Goal: Task Accomplishment & Management: Manage account settings

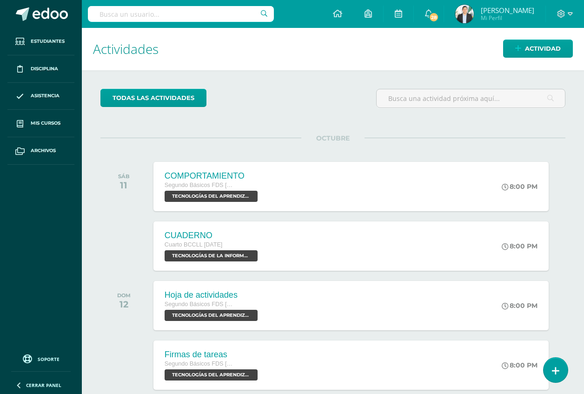
click at [462, 13] on img at bounding box center [464, 14] width 19 height 19
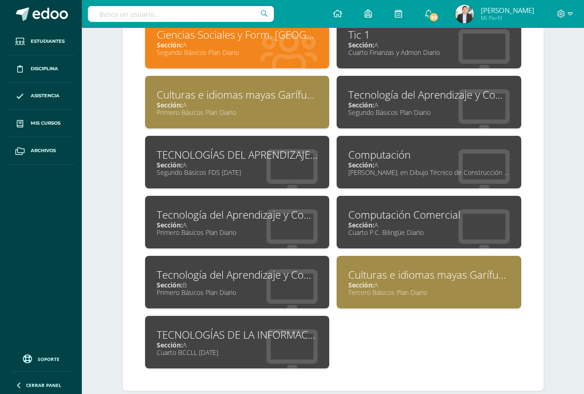
scroll to position [465, 0]
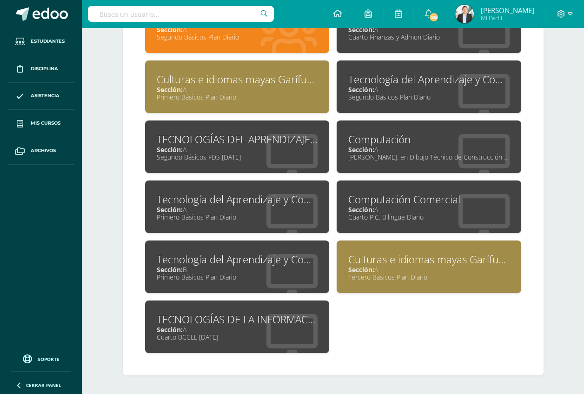
click at [191, 267] on div "Sección: B" at bounding box center [237, 269] width 161 height 9
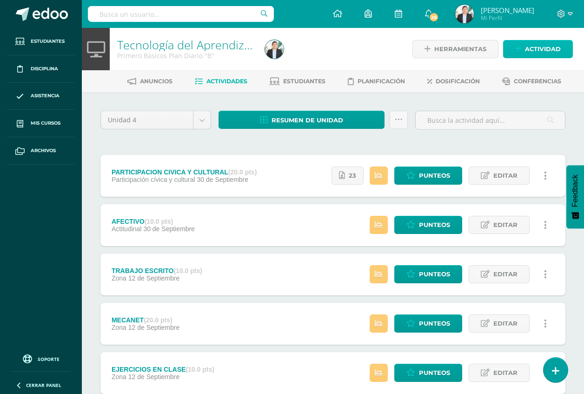
click at [536, 46] on span "Actividad" at bounding box center [543, 48] width 36 height 17
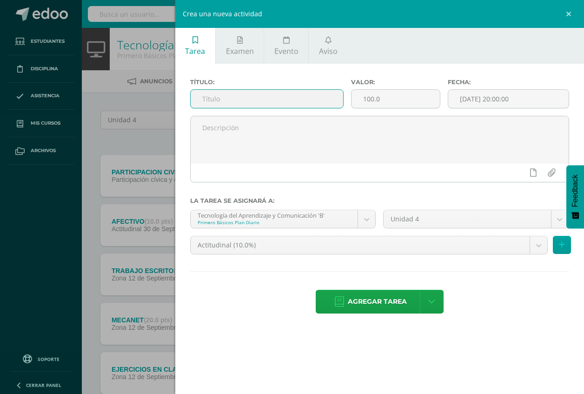
click at [318, 92] on input "text" at bounding box center [267, 99] width 152 height 18
type input "e"
type input "EVALUACION"
click at [417, 96] on input "100.0" at bounding box center [395, 99] width 88 height 18
type input "1"
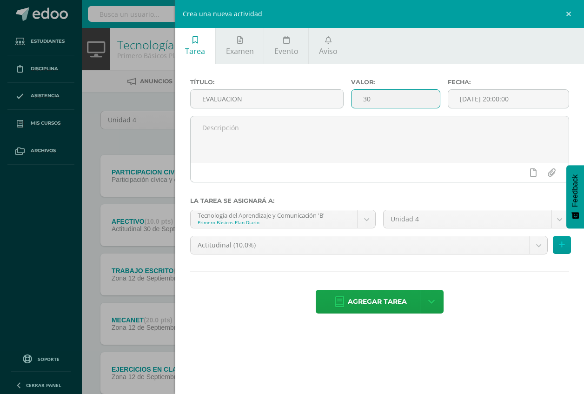
type input "30"
click at [409, 256] on div "Actitudinal (10.0%) Actitudinal (10.0%) Examen final (30.0%) Participación cívi…" at bounding box center [379, 249] width 386 height 26
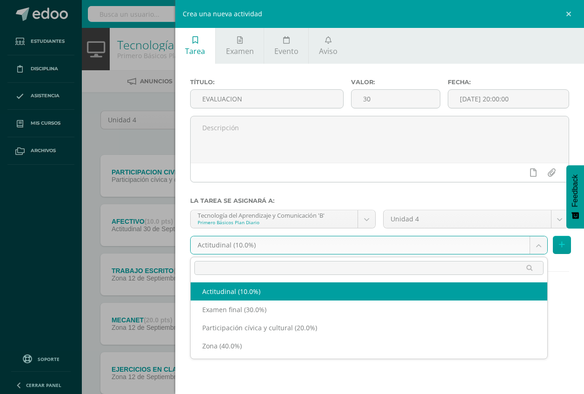
click at [415, 252] on body "Estudiantes Disciplina Asistencia Mis cursos Archivos Soporte Ayuda Reportar un…" at bounding box center [292, 227] width 584 height 455
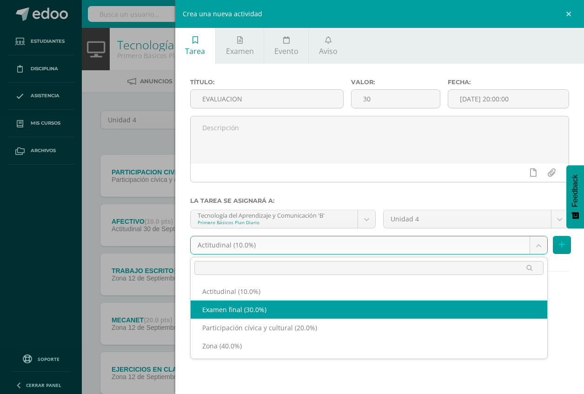
select select "67832"
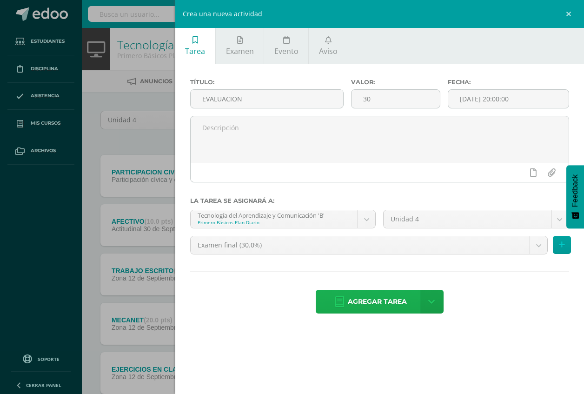
click at [372, 308] on span "Agregar tarea" at bounding box center [377, 301] width 59 height 23
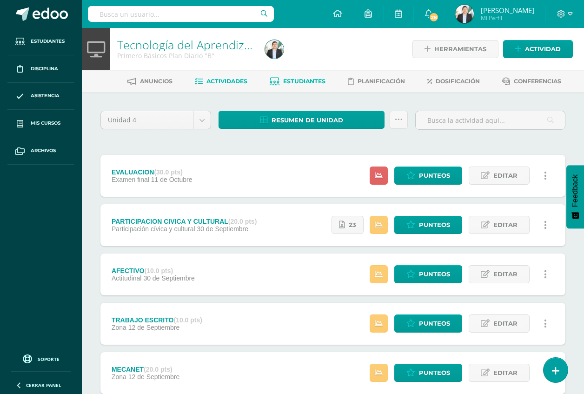
click at [290, 84] on span "Estudiantes" at bounding box center [304, 81] width 42 height 7
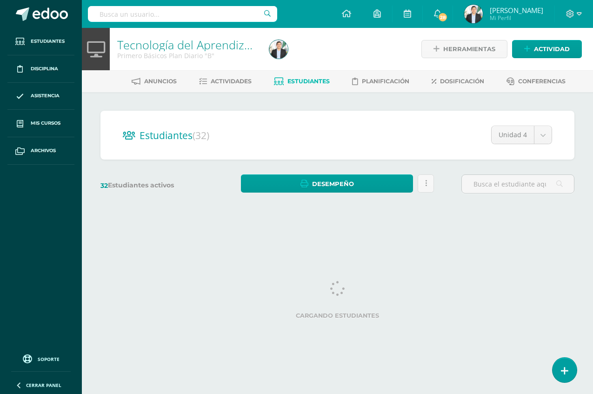
click at [303, 301] on div "Cargando estudiantes" at bounding box center [337, 302] width 474 height 42
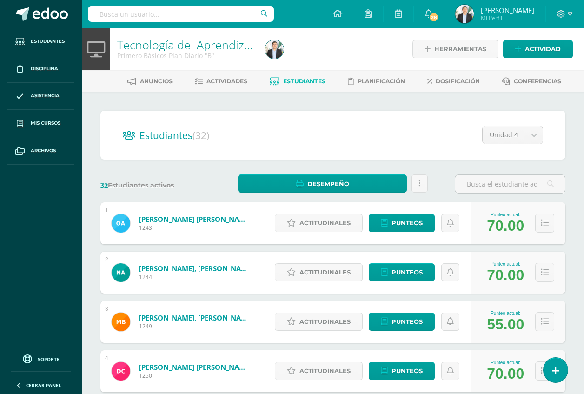
click at [400, 232] on div "Actitudinales Punteos" at bounding box center [370, 223] width 201 height 42
click at [401, 229] on span "Punteos" at bounding box center [406, 222] width 31 height 17
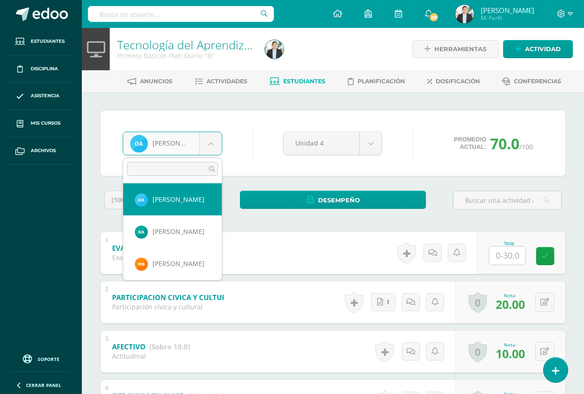
click at [212, 150] on body "Estudiantes Disciplina Asistencia Mis cursos Archivos Soporte Ayuda Reportar un…" at bounding box center [292, 291] width 584 height 582
type input "HEL"
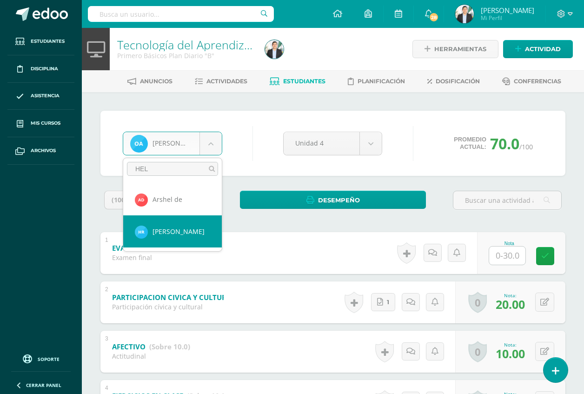
select select "8637"
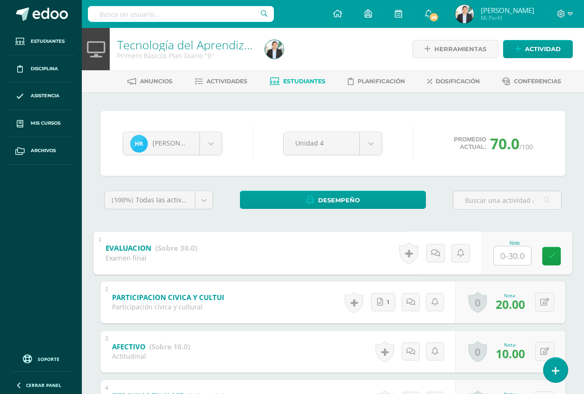
click at [499, 257] on input "text" at bounding box center [512, 255] width 37 height 19
type input "30"
click at [539, 226] on div "(100%) Todas las actividades de esta unidad Todas las actividades de esta unida…" at bounding box center [332, 377] width 465 height 373
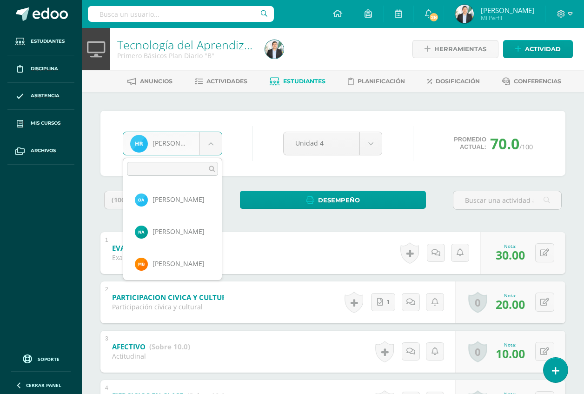
click at [215, 143] on body "Estudiantes Disciplina Asistencia Mis cursos Archivos Soporte Ayuda Reportar un…" at bounding box center [292, 291] width 584 height 582
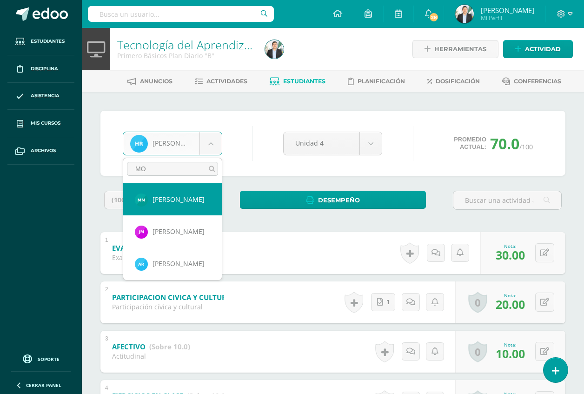
type input "MOR"
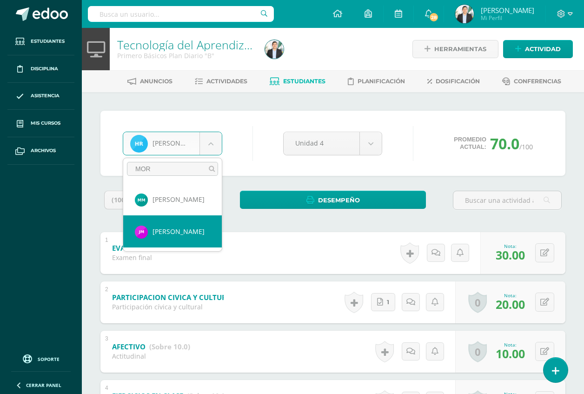
select select "8628"
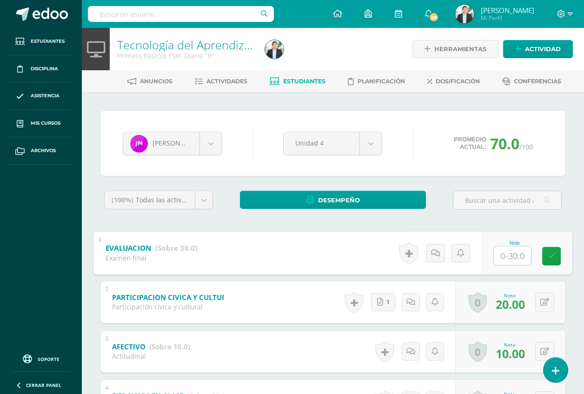
click at [505, 259] on input "text" at bounding box center [512, 255] width 37 height 19
type input "30"
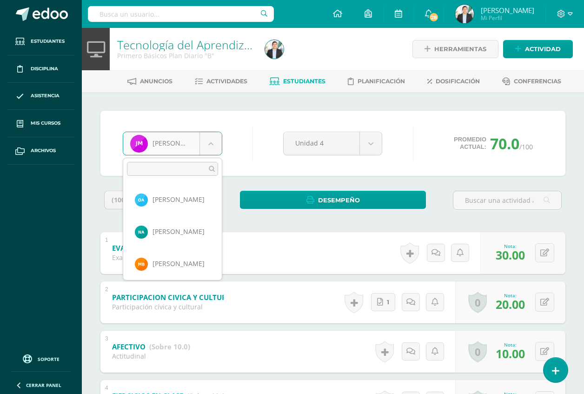
click at [218, 152] on body "Estudiantes Disciplina Asistencia Mis cursos Archivos Soporte Ayuda Reportar un…" at bounding box center [292, 291] width 584 height 582
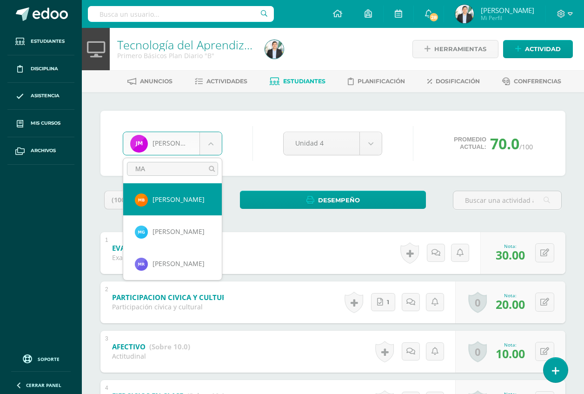
type input "MAR"
select select "8612"
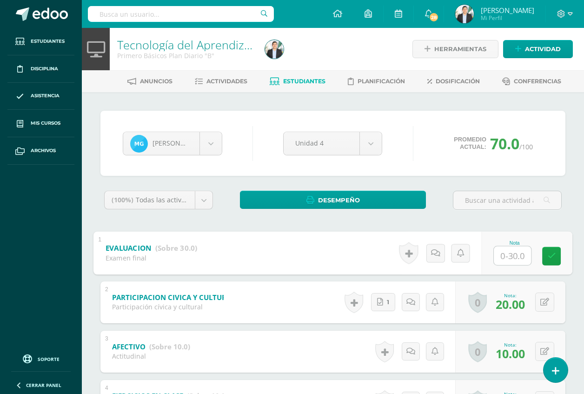
click at [511, 257] on input "text" at bounding box center [512, 255] width 37 height 19
type input "30"
click at [248, 215] on div "Desempeño Descargar como HTML Descargar como PDF" at bounding box center [333, 204] width 194 height 26
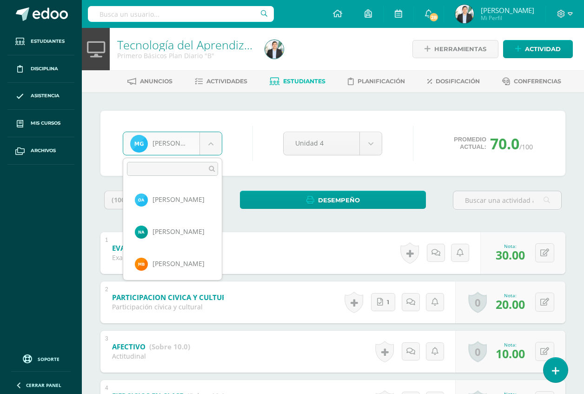
click at [192, 152] on body "Estudiantes Disciplina Asistencia Mis cursos Archivos Soporte Ayuda Reportar un…" at bounding box center [292, 291] width 584 height 582
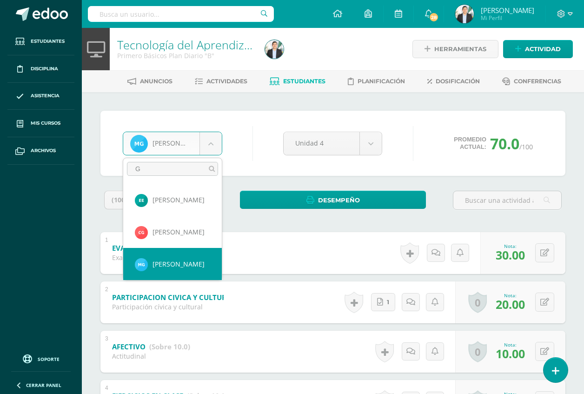
scroll to position [0, 0]
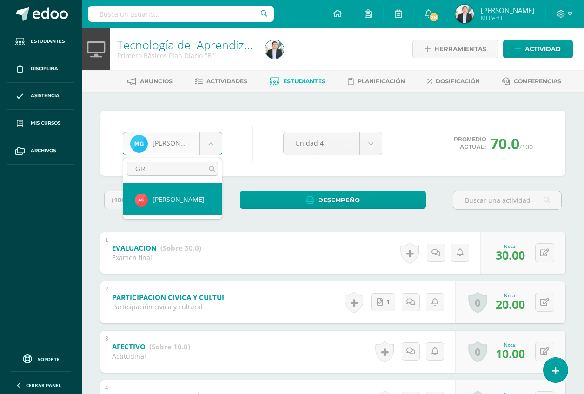
type input "GRE"
select select "8616"
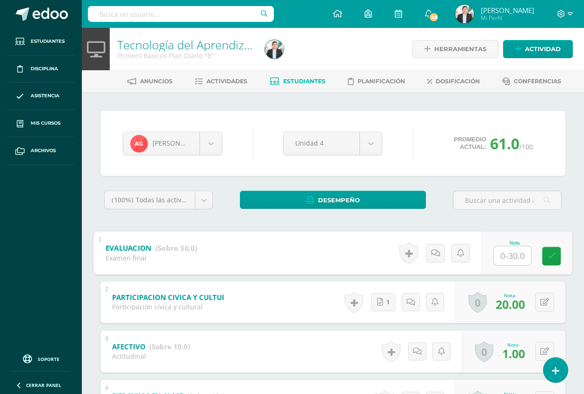
click at [506, 253] on input "text" at bounding box center [512, 255] width 37 height 19
type input "30"
click at [564, 221] on div "(100%) Todas las actividades de esta unidad Todas las actividades de esta unida…" at bounding box center [332, 377] width 465 height 373
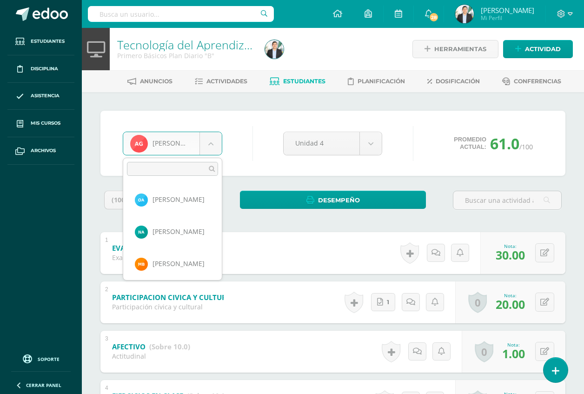
click at [203, 146] on body "Estudiantes Disciplina Asistencia Mis cursos Archivos Soporte Ayuda Reportar un…" at bounding box center [292, 291] width 584 height 582
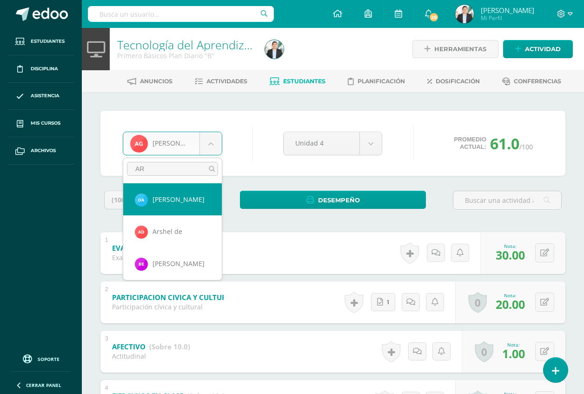
type input "ARS"
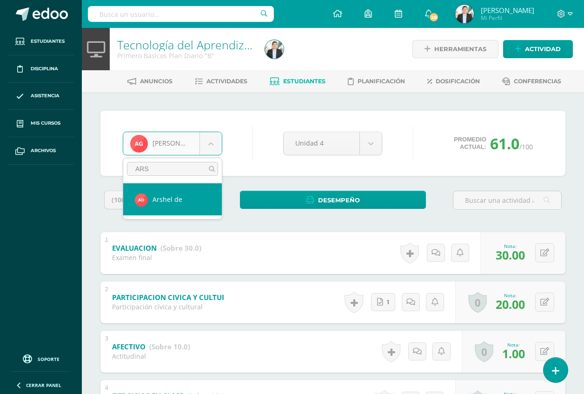
select select "9123"
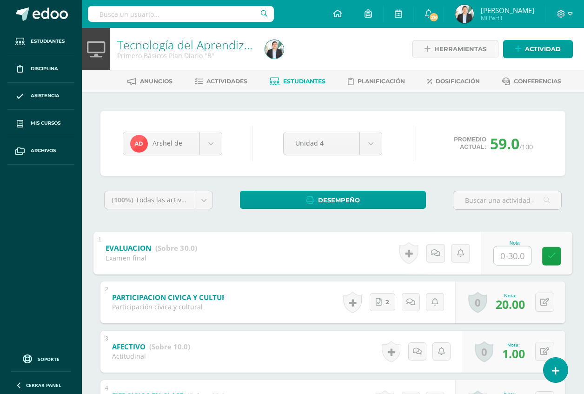
click at [510, 257] on input "text" at bounding box center [512, 255] width 37 height 19
type input "19"
click at [558, 222] on div "(100%) Todas las actividades de esta unidad Todas las actividades de esta unida…" at bounding box center [332, 377] width 465 height 373
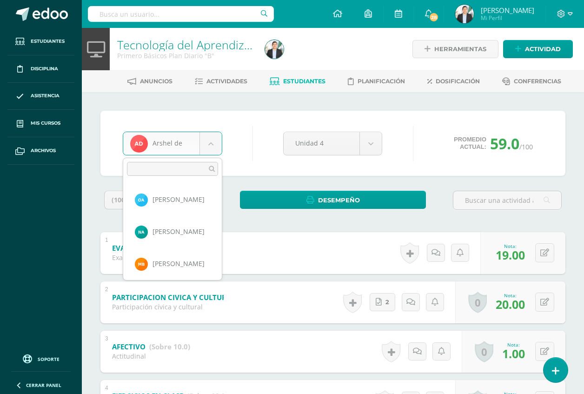
click at [210, 140] on body "Estudiantes Disciplina Asistencia Mis cursos Archivos Soporte Ayuda Reportar un…" at bounding box center [292, 291] width 584 height 582
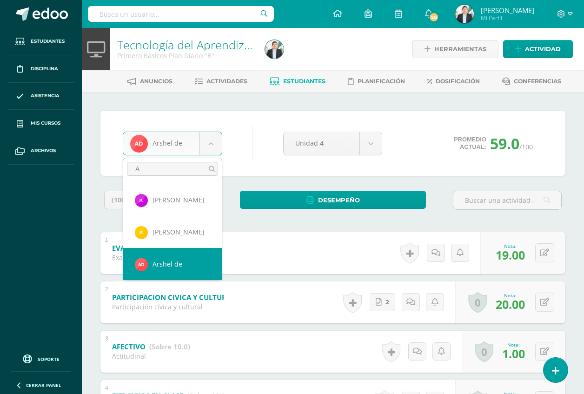
scroll to position [0, 0]
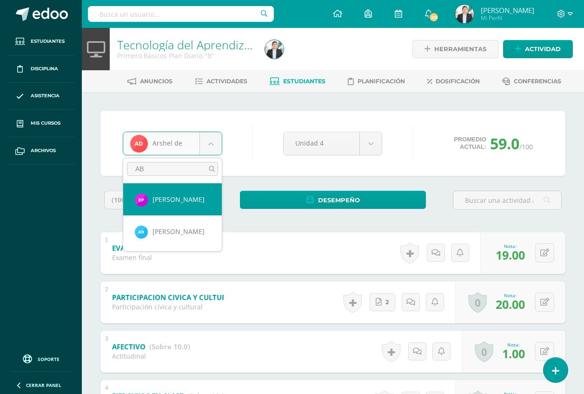
type input "ABR"
select select "8636"
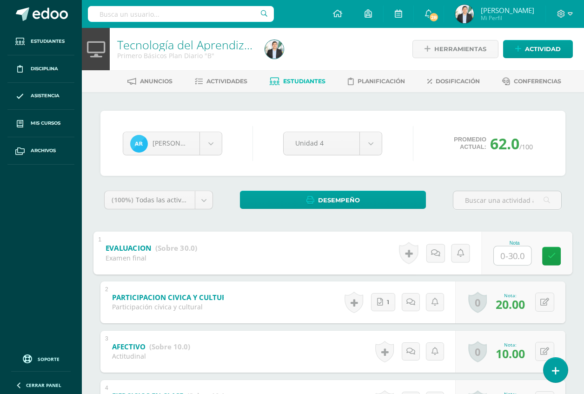
click at [516, 258] on input "text" at bounding box center [512, 255] width 37 height 19
type input "19"
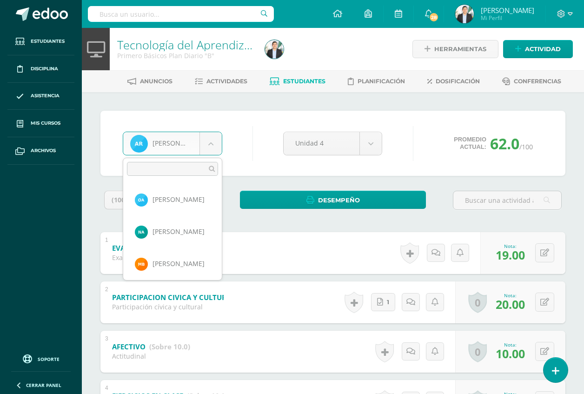
click at [182, 142] on body "Estudiantes Disciplina Asistencia Mis cursos Archivos Soporte Ayuda Reportar un…" at bounding box center [292, 291] width 584 height 582
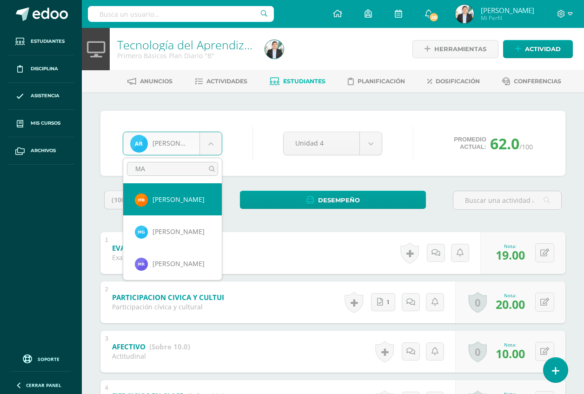
type input "MAR"
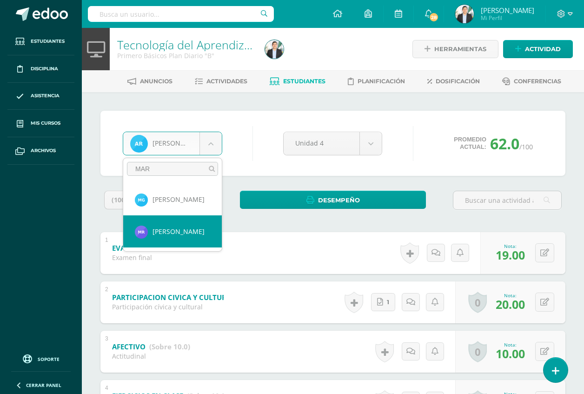
select select "8638"
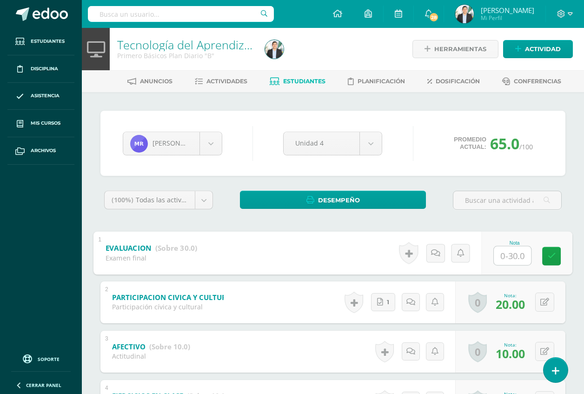
click at [508, 258] on input "text" at bounding box center [512, 255] width 37 height 19
type input "10"
click at [459, 226] on div "(100%) Todas las actividades de esta unidad Todas las actividades de esta unida…" at bounding box center [332, 377] width 465 height 373
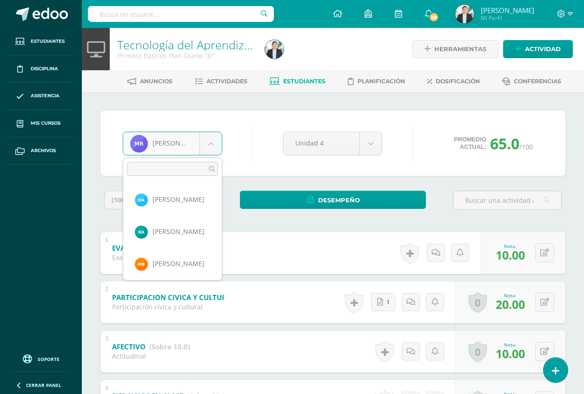
click at [175, 132] on body "Estudiantes Disciplina Asistencia Mis cursos Archivos Soporte Ayuda Reportar un…" at bounding box center [292, 291] width 584 height 582
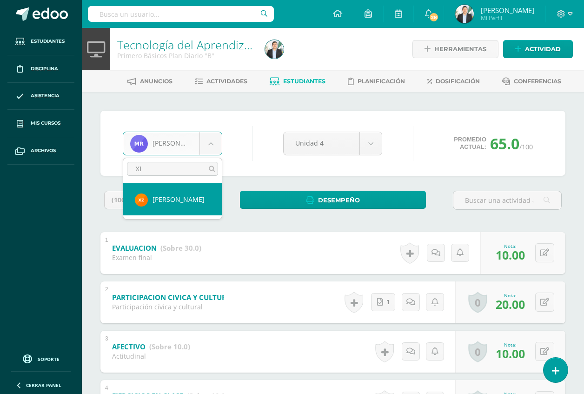
type input "XIM"
select select "8646"
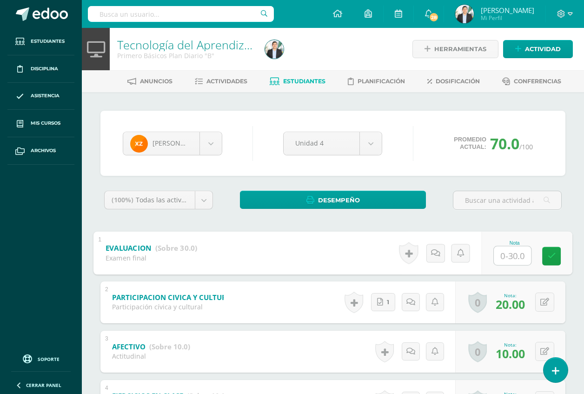
click at [498, 255] on input "text" at bounding box center [512, 255] width 37 height 19
type input "24"
click at [565, 215] on div at bounding box center [507, 204] width 116 height 26
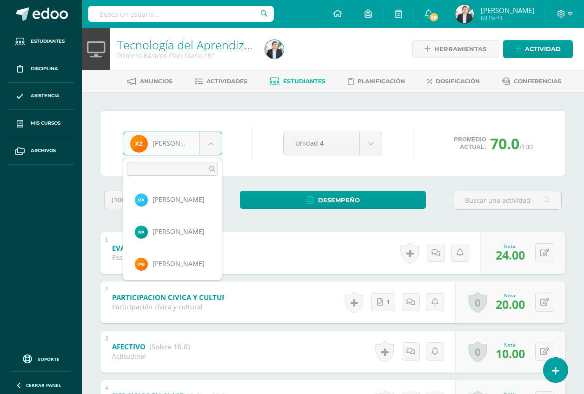
click at [194, 135] on body "Estudiantes Disciplina Asistencia Mis cursos Archivos Soporte Ayuda Reportar un…" at bounding box center [292, 291] width 584 height 582
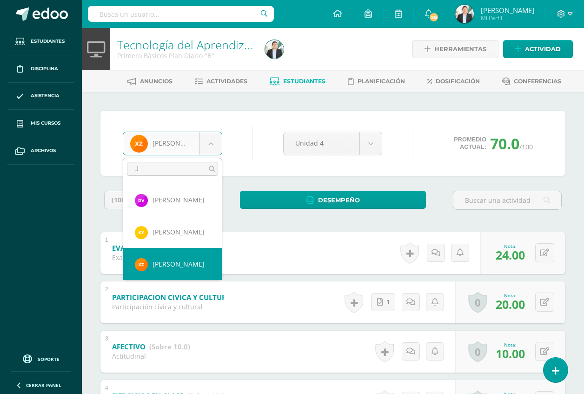
scroll to position [0, 0]
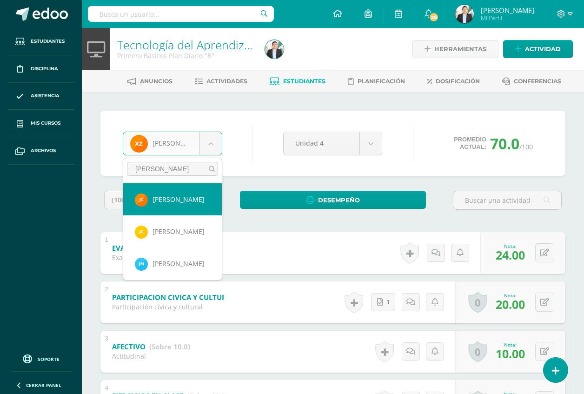
type input "JON"
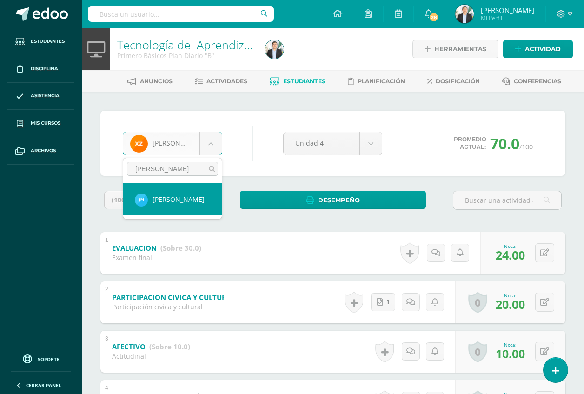
select select "8624"
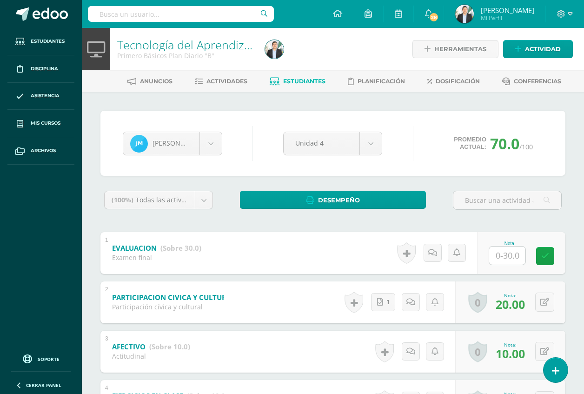
click at [507, 251] on input "text" at bounding box center [507, 255] width 36 height 18
type input "27"
click at [567, 224] on div "[PERSON_NAME] [PERSON_NAME] Nasli [PERSON_NAME] [PERSON_NAME] [PERSON_NAME] [PE…" at bounding box center [333, 337] width 472 height 453
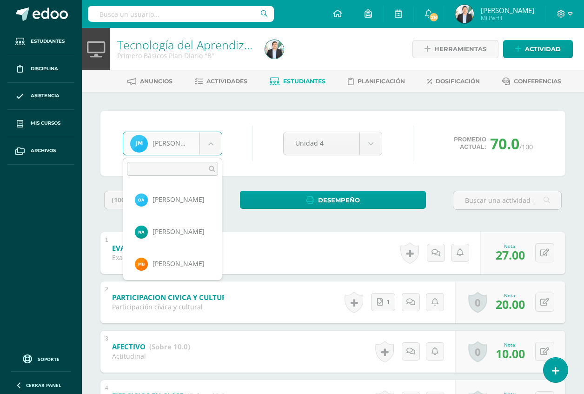
click at [192, 137] on body "Estudiantes Disciplina Asistencia Mis cursos Archivos Soporte Ayuda Reportar un…" at bounding box center [292, 291] width 584 height 582
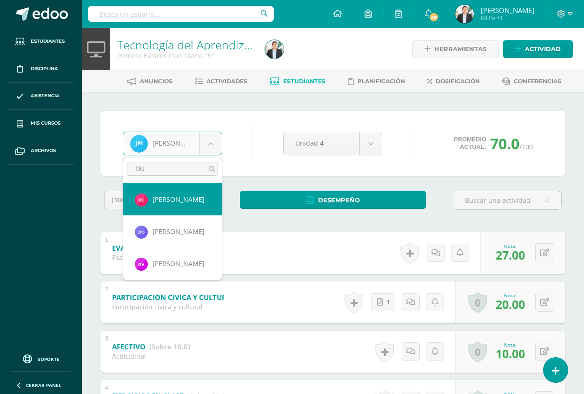
type input "DUL"
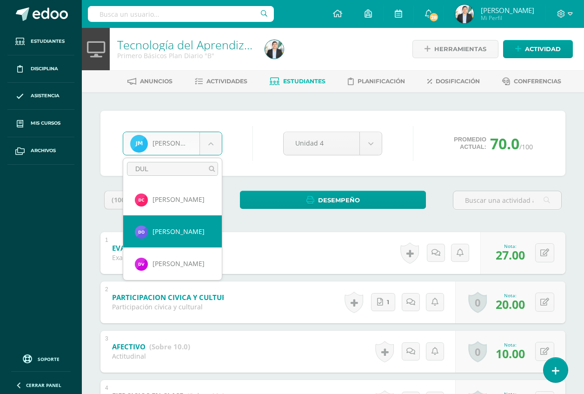
select select "8631"
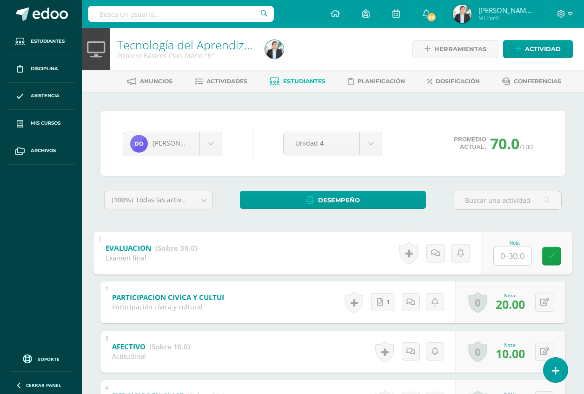
click at [510, 261] on input "text" at bounding box center [512, 255] width 37 height 19
type input "16"
click at [565, 221] on div "Dulce Oxlaj Orfa Aguilar Nasli Aquino Manuel Beteta Dulce Campos Vanessa Castel…" at bounding box center [333, 337] width 472 height 453
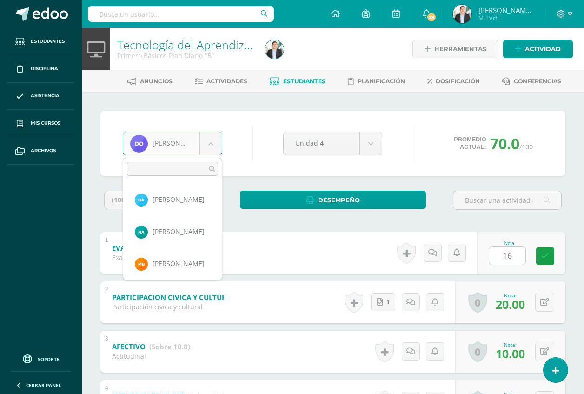
click at [213, 145] on body "Estudiantes Disciplina Asistencia Mis cursos Archivos Soporte Ayuda Reportar un…" at bounding box center [292, 291] width 584 height 582
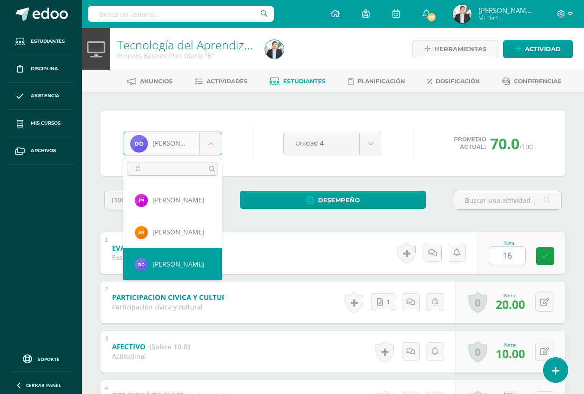
scroll to position [0, 0]
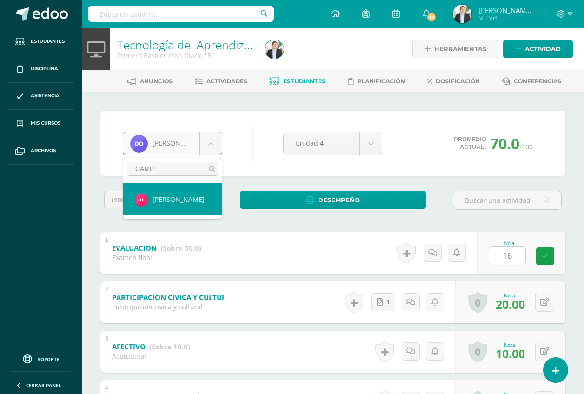
type input "CAMPO"
select select "8597"
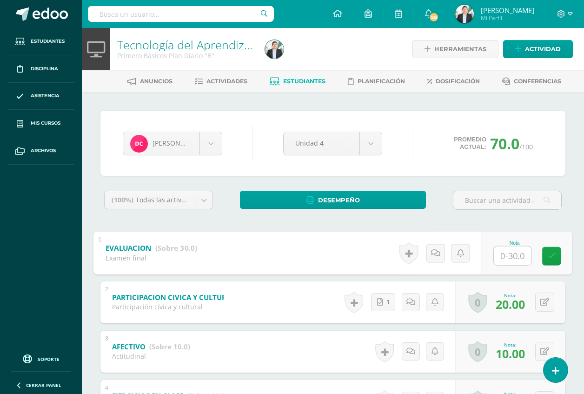
click at [513, 262] on input "text" at bounding box center [512, 255] width 37 height 19
type input "28"
click at [567, 223] on div "Dulce Campos Orfa Aguilar Nasli Aquino Manuel Beteta Dulce Campos Vanessa Caste…" at bounding box center [333, 337] width 472 height 453
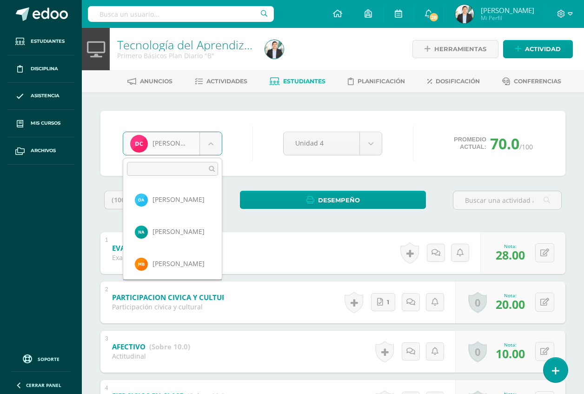
click at [169, 146] on body "Estudiantes Disciplina Asistencia Mis cursos Archivos Soporte Ayuda Reportar un…" at bounding box center [292, 291] width 584 height 582
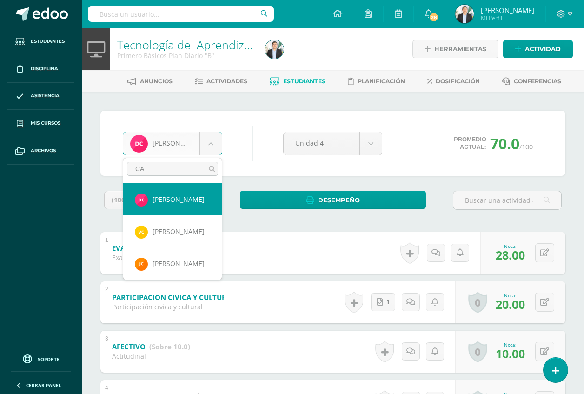
type input "CAR"
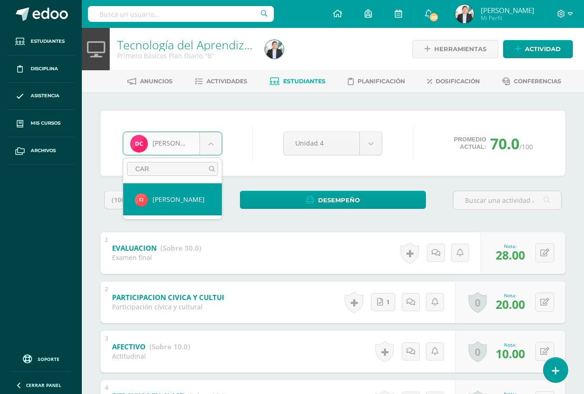
select select "8618"
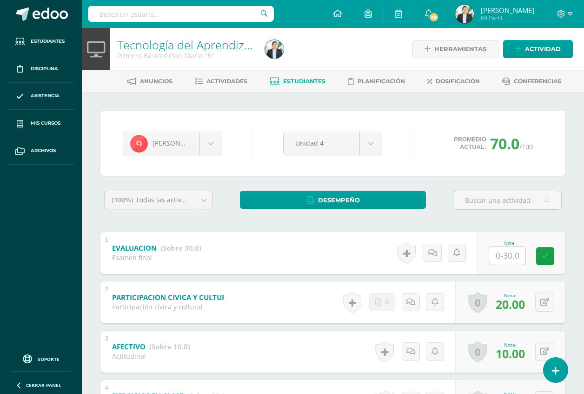
click at [508, 246] on div at bounding box center [506, 255] width 37 height 19
click at [508, 252] on input "text" at bounding box center [512, 255] width 37 height 19
type input "26"
click at [563, 229] on div "(100%) Todas las actividades de esta unidad Todas las actividades de esta unida…" at bounding box center [332, 377] width 465 height 373
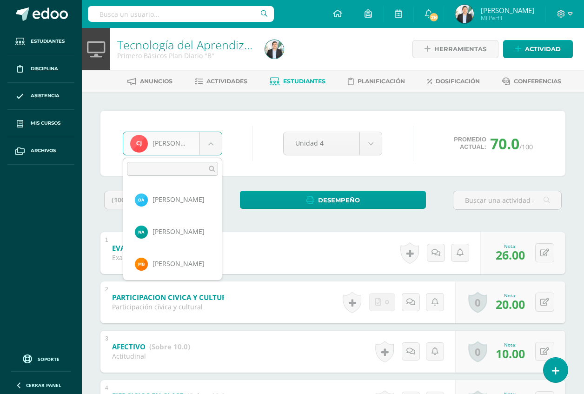
click at [203, 145] on body "Estudiantes Disciplina Asistencia Mis cursos Archivos Soporte Ayuda Reportar un…" at bounding box center [292, 291] width 584 height 582
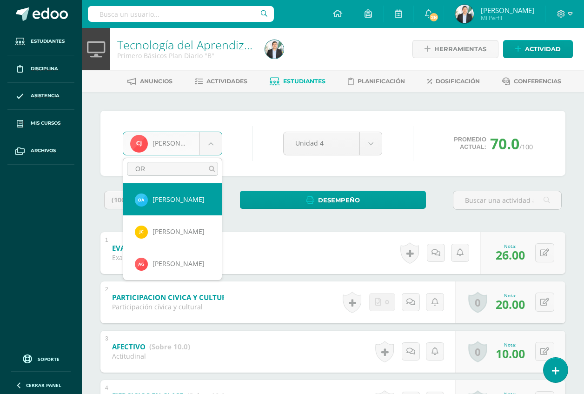
type input "ORF"
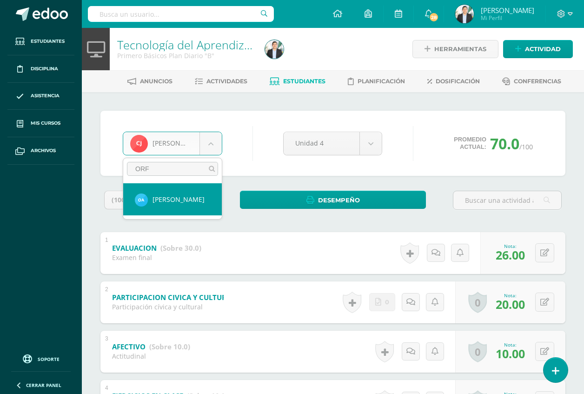
select select "8590"
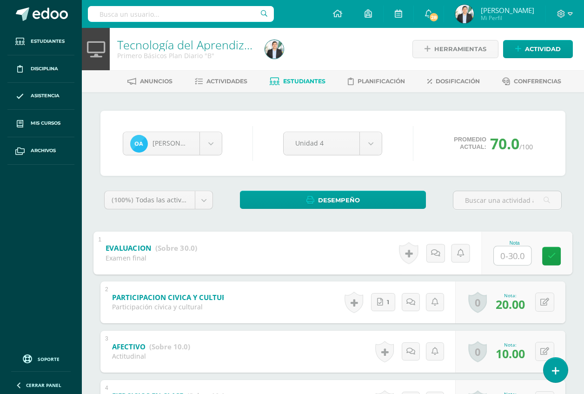
click at [515, 260] on input "text" at bounding box center [512, 255] width 37 height 19
type input "21"
click at [579, 206] on div "Orfa Aguilar Orfa Aguilar Nasli Aquino Manuel Beteta Dulce Campos Vanessa Caste…" at bounding box center [333, 337] width 502 height 490
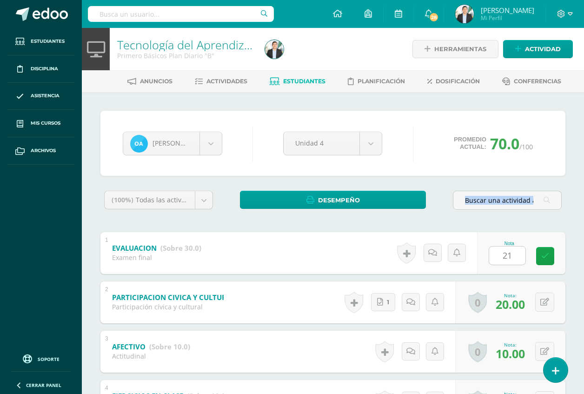
click at [579, 206] on div "Orfa Aguilar Orfa Aguilar Nasli Aquino Manuel Beteta Dulce Campos Vanessa Caste…" at bounding box center [333, 337] width 502 height 490
click at [542, 258] on icon at bounding box center [545, 256] width 8 height 8
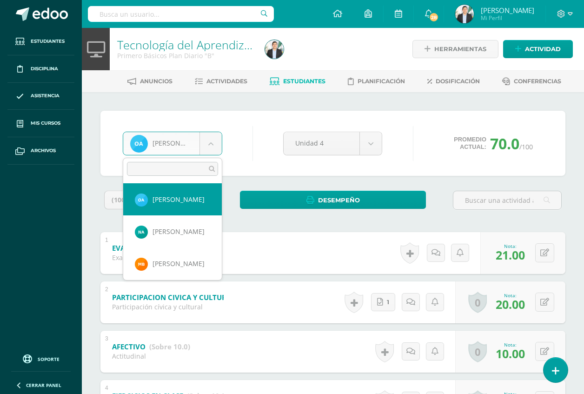
click at [211, 145] on body "Estudiantes Disciplina Asistencia Mis cursos Archivos Soporte Ayuda Reportar un…" at bounding box center [292, 291] width 584 height 582
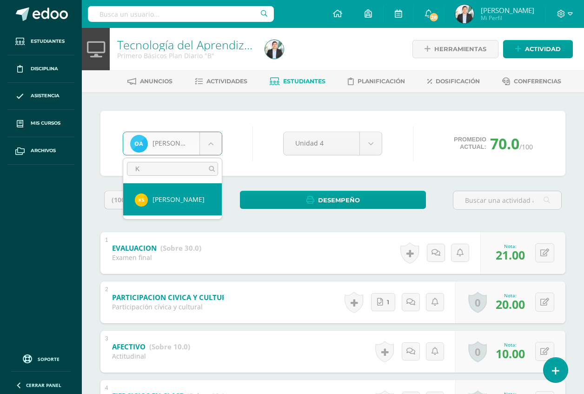
type input "KE"
select select "8640"
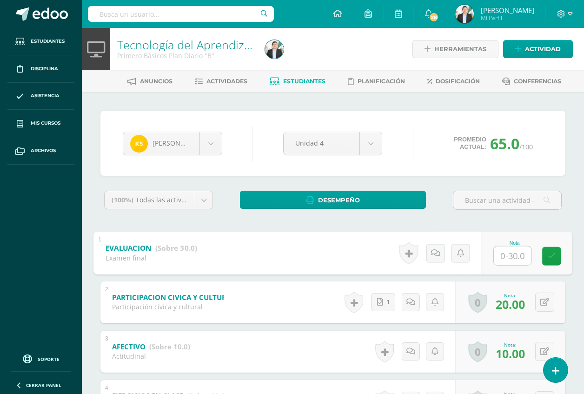
click at [504, 251] on input "text" at bounding box center [512, 255] width 37 height 19
type input "16"
click at [537, 225] on div "(100%) Todas las actividades de esta unidad Todas las actividades de esta unida…" at bounding box center [332, 377] width 465 height 373
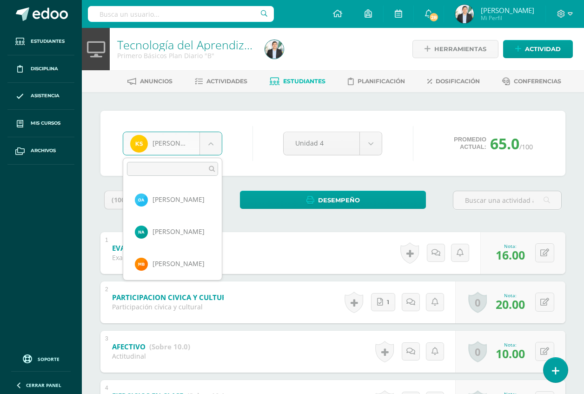
scroll to position [801, 0]
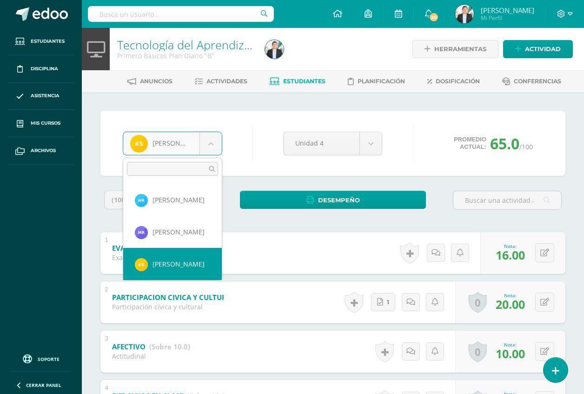
click at [200, 137] on body "Estudiantes Disciplina Asistencia Mis cursos Archivos Soporte Ayuda Reportar un…" at bounding box center [292, 291] width 584 height 582
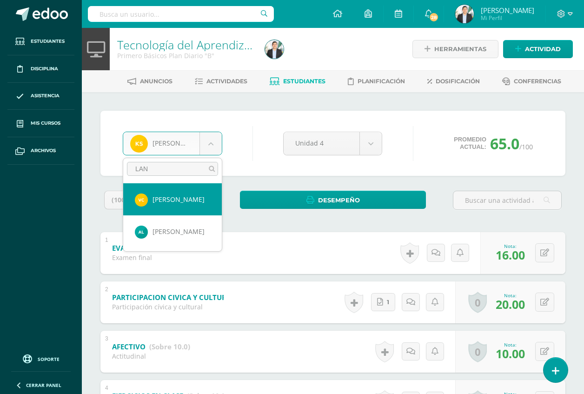
type input "LANT"
select select "8620"
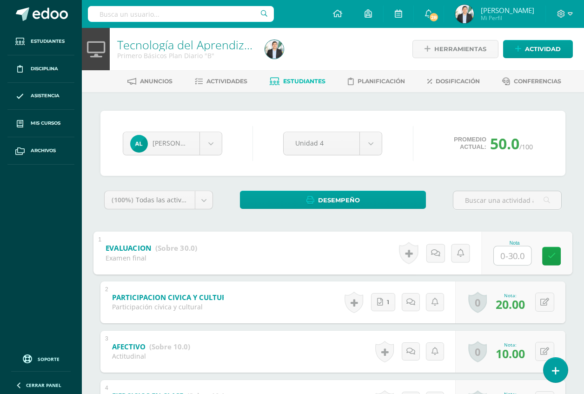
click at [514, 253] on input "text" at bounding box center [512, 255] width 37 height 19
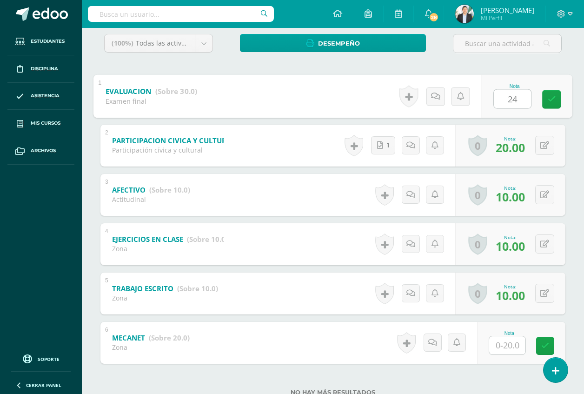
scroll to position [160, 0]
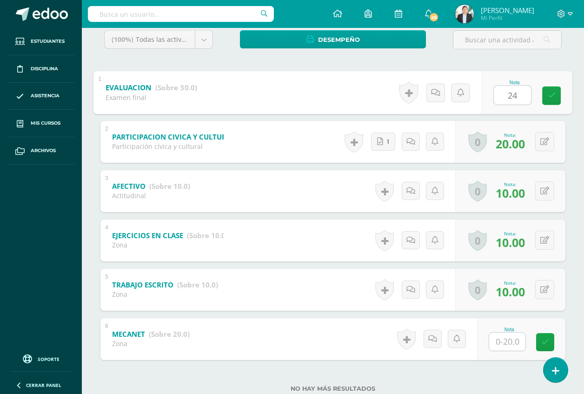
type input "24"
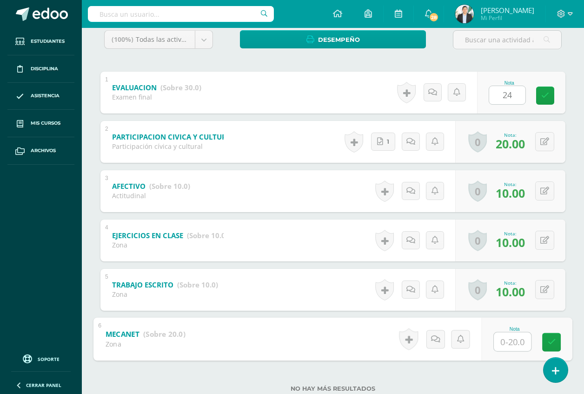
click at [521, 341] on input "text" at bounding box center [512, 341] width 37 height 19
type input "20"
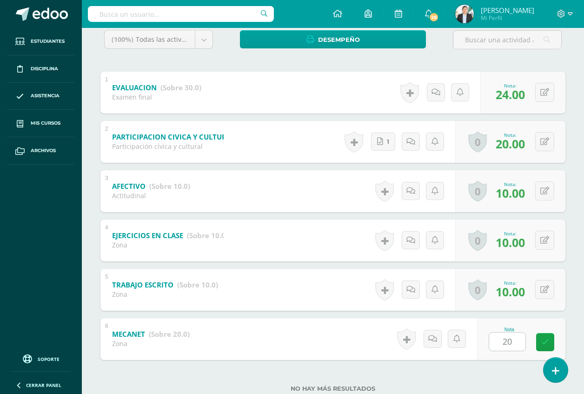
click at [576, 269] on div "Angel Lantán Orfa Aguilar Nasli Aquino Manuel Beteta Dulce Campos Vanessa Caste…" at bounding box center [333, 177] width 502 height 490
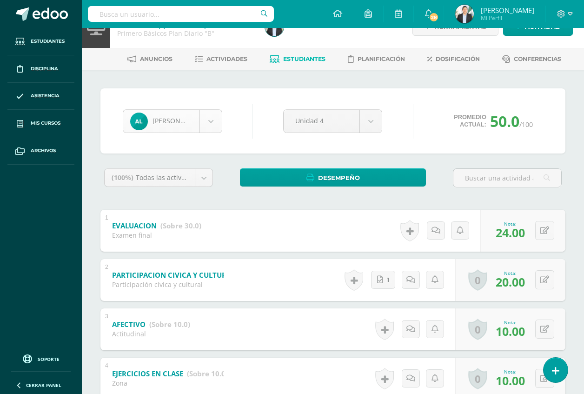
scroll to position [448, 0]
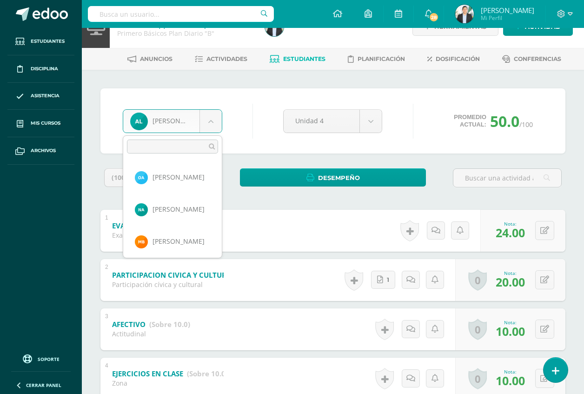
click at [207, 124] on body "Estudiantes Disciplina Asistencia Mis cursos Archivos Soporte Ayuda Reportar un…" at bounding box center [292, 269] width 584 height 582
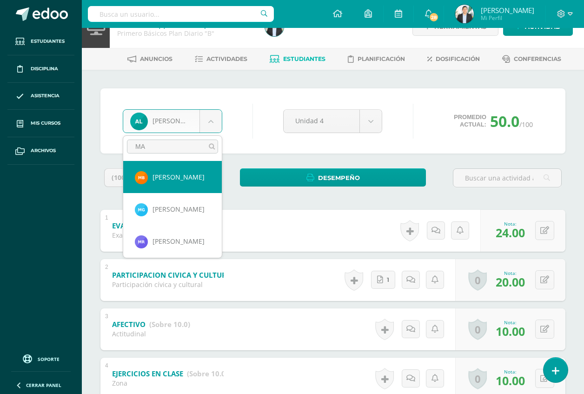
type input "M"
type input "NAS"
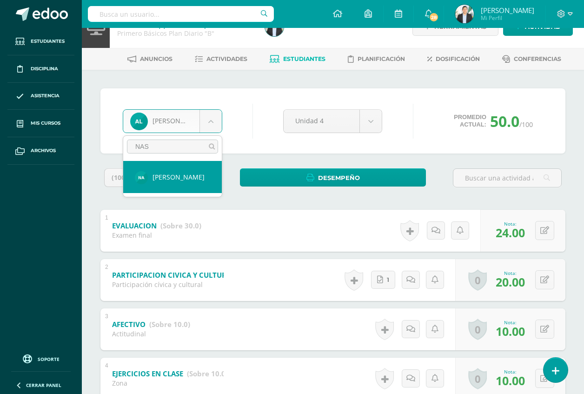
select select "8591"
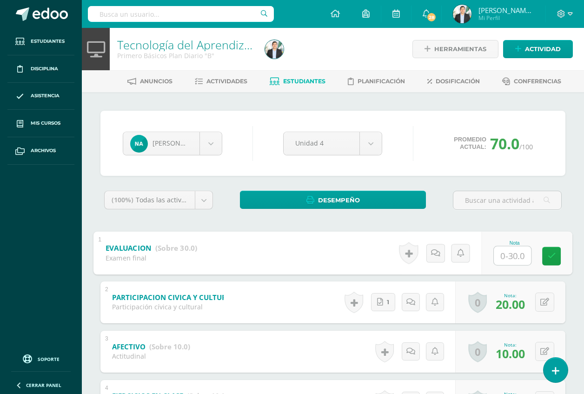
click at [509, 256] on input "text" at bounding box center [512, 255] width 37 height 19
type input "13"
click at [554, 223] on div "(100%) Todas las actividades de esta unidad Todas las actividades de esta unida…" at bounding box center [332, 377] width 465 height 373
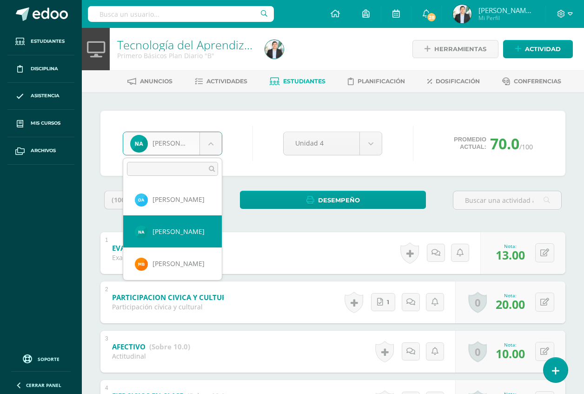
click at [210, 138] on body "Estudiantes Disciplina Asistencia Mis cursos Archivos Soporte Ayuda Reportar un…" at bounding box center [292, 291] width 584 height 582
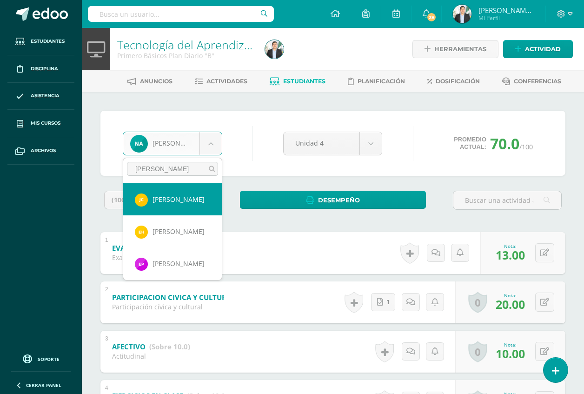
type input "ELIZ"
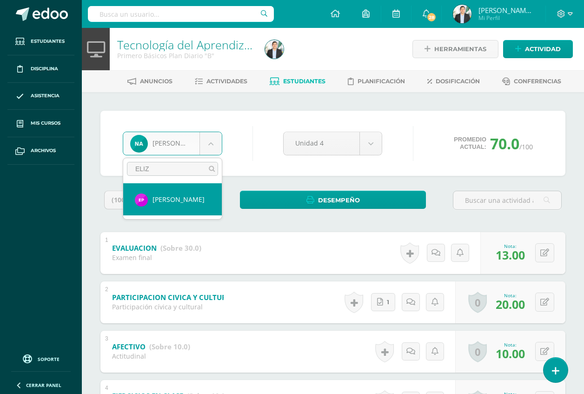
select select "8635"
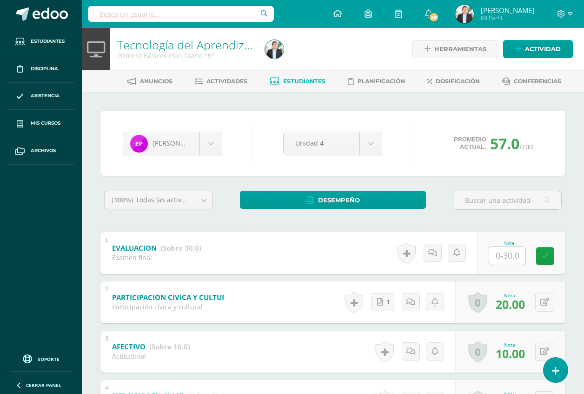
click at [507, 258] on input "text" at bounding box center [507, 255] width 36 height 18
type input "7"
click at [562, 220] on div "(100%) Todas las actividades de esta unidad Todas las actividades de esta unida…" at bounding box center [332, 377] width 465 height 373
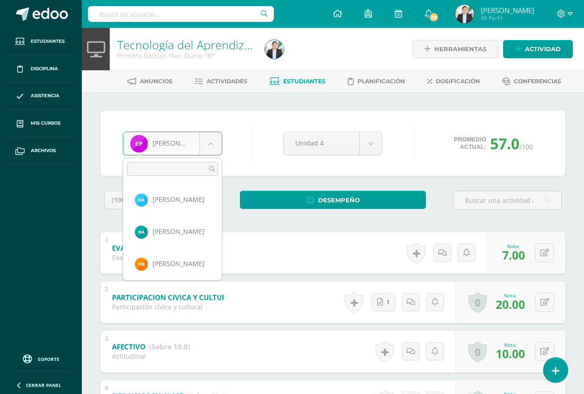
scroll to position [673, 0]
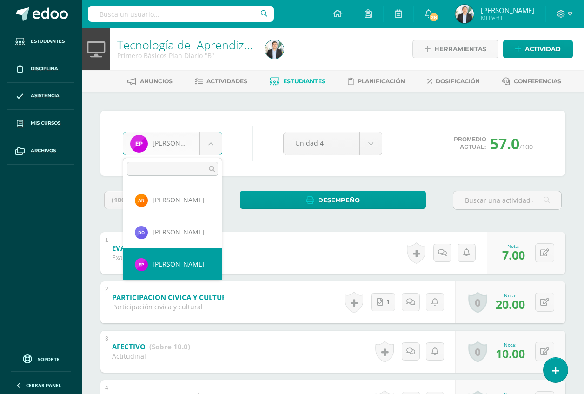
click at [211, 144] on body "Estudiantes Disciplina Asistencia Mis cursos Archivos Soporte Ayuda Reportar un…" at bounding box center [292, 291] width 584 height 582
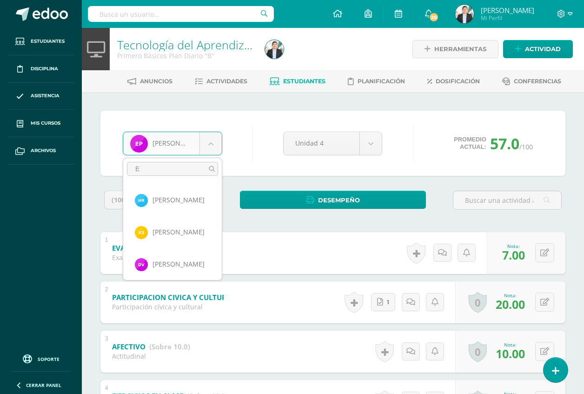
scroll to position [0, 0]
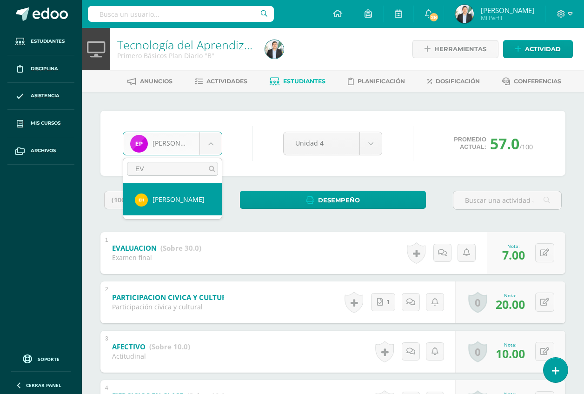
type input "EVE"
select select "8617"
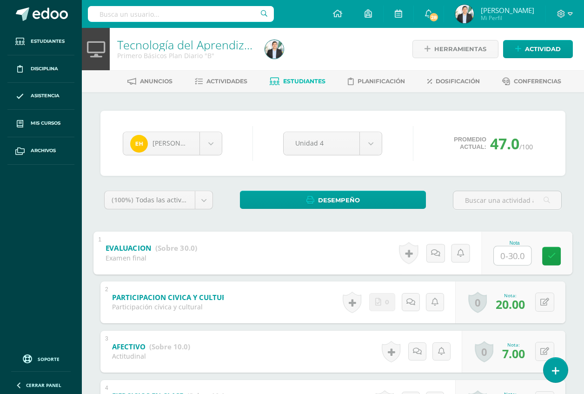
click at [511, 248] on input "text" at bounding box center [512, 255] width 37 height 19
type input "15"
click at [556, 220] on div "(100%) Todas las actividades de esta unidad Todas las actividades de esta unida…" at bounding box center [332, 377] width 465 height 373
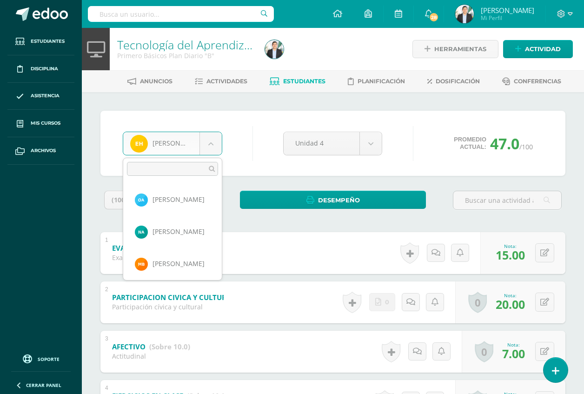
scroll to position [384, 0]
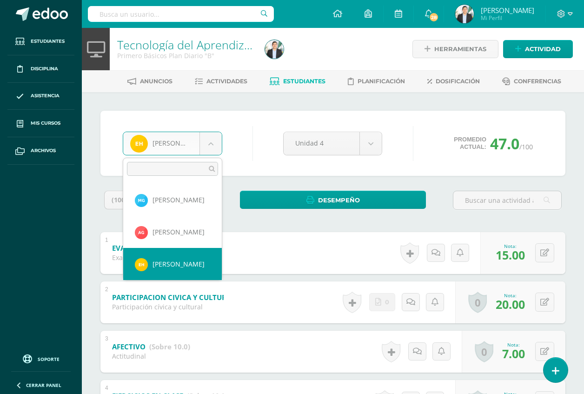
click at [179, 138] on body "Estudiantes Disciplina Asistencia Mis cursos Archivos Soporte Ayuda Reportar un…" at bounding box center [292, 291] width 584 height 582
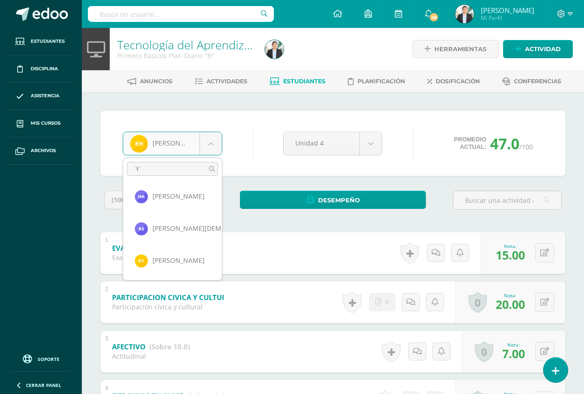
scroll to position [0, 0]
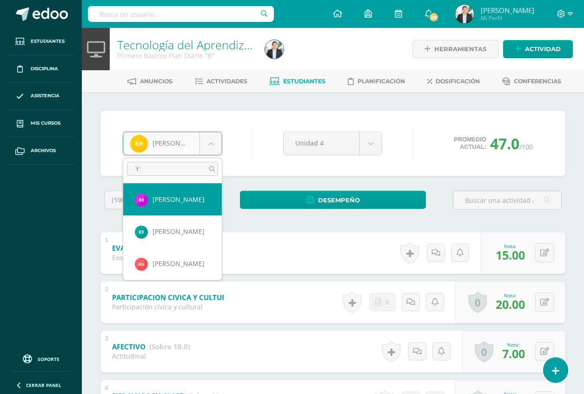
type input "YU"
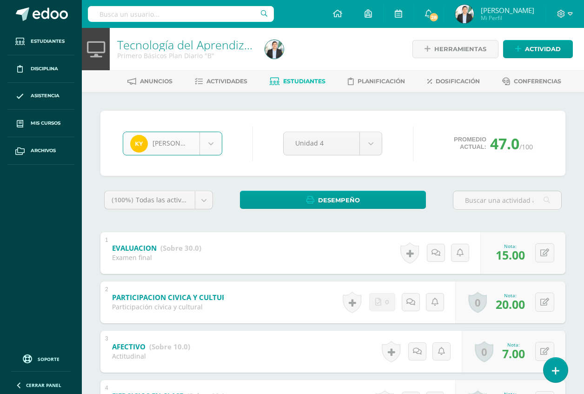
select select "8645"
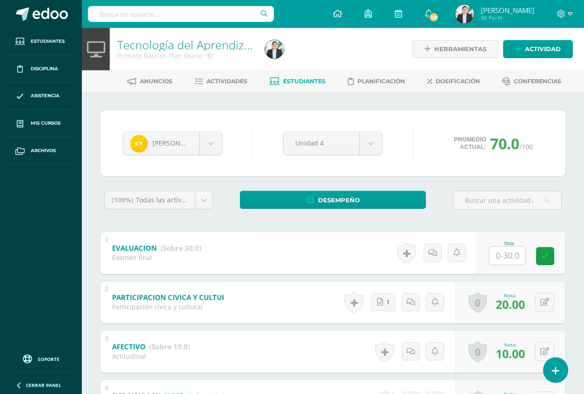
click at [507, 259] on input "text" at bounding box center [507, 255] width 36 height 18
type input "17"
click at [562, 213] on div at bounding box center [507, 204] width 116 height 26
click at [190, 136] on body "Estudiantes Disciplina Asistencia Mis cursos Archivos Soporte Ayuda Reportar un…" at bounding box center [292, 291] width 584 height 582
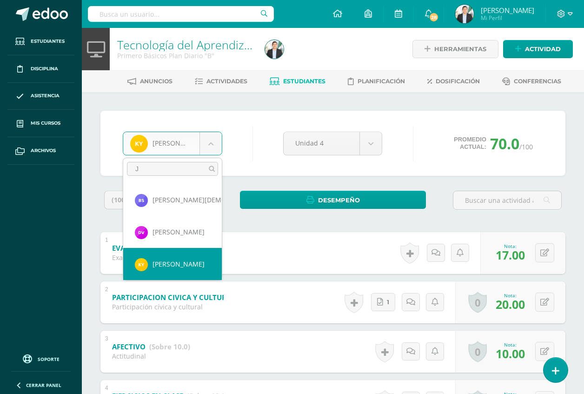
scroll to position [0, 0]
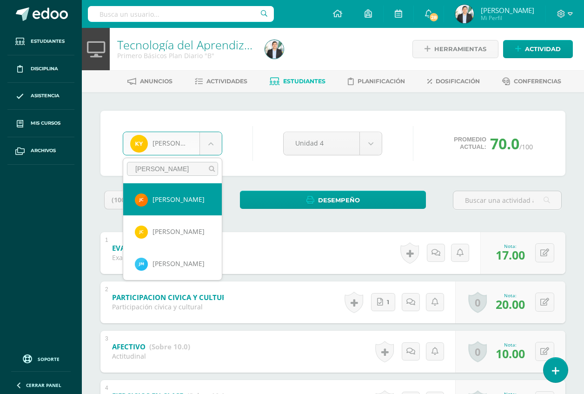
type input "JOS"
select select "8600"
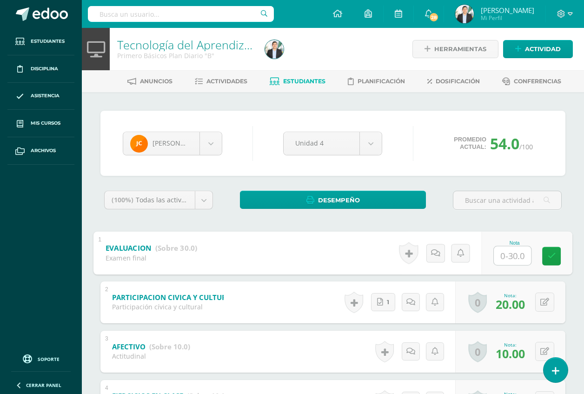
click at [517, 250] on input "text" at bounding box center [512, 255] width 37 height 19
type input "19"
click at [562, 225] on div "(100%) Todas las actividades de esta unidad Todas las actividades de esta unida…" at bounding box center [332, 377] width 465 height 373
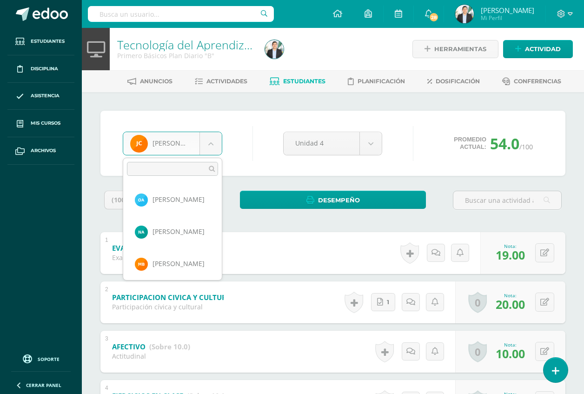
scroll to position [96, 0]
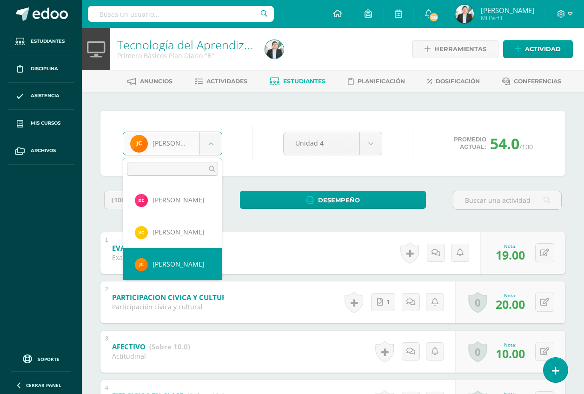
click at [216, 143] on body "Estudiantes Disciplina Asistencia Mis cursos Archivos Soporte Ayuda Reportar un…" at bounding box center [292, 291] width 584 height 582
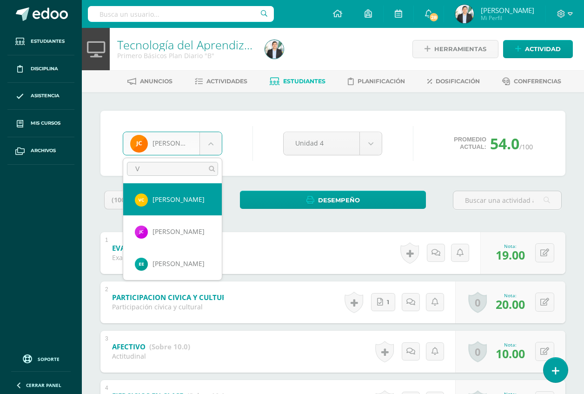
type input "VA"
select select "8599"
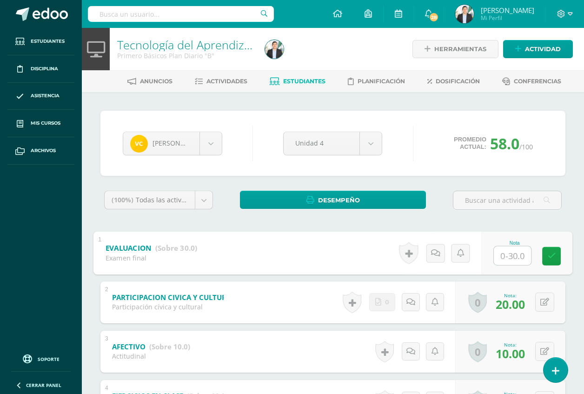
click at [511, 260] on input "text" at bounding box center [512, 255] width 37 height 19
type input "14"
click at [560, 222] on div "(100%) Todas las actividades de esta unidad Todas las actividades de esta unida…" at bounding box center [332, 377] width 465 height 373
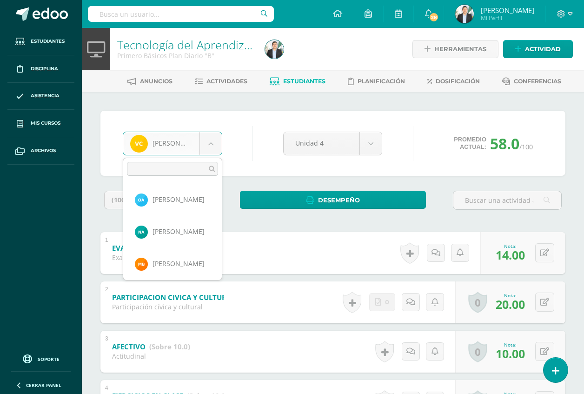
scroll to position [64, 0]
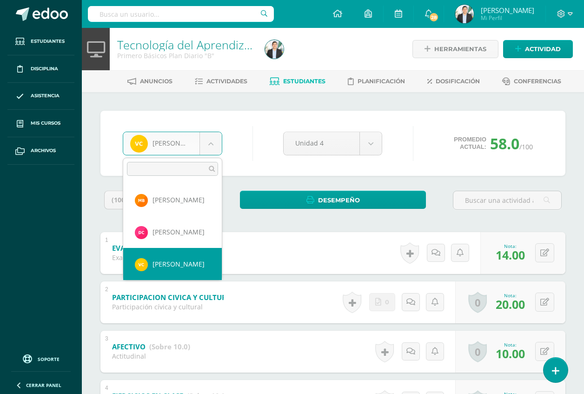
click at [197, 138] on body "Estudiantes Disciplina Asistencia Mis cursos Archivos Soporte Ayuda Reportar un…" at bounding box center [292, 291] width 584 height 582
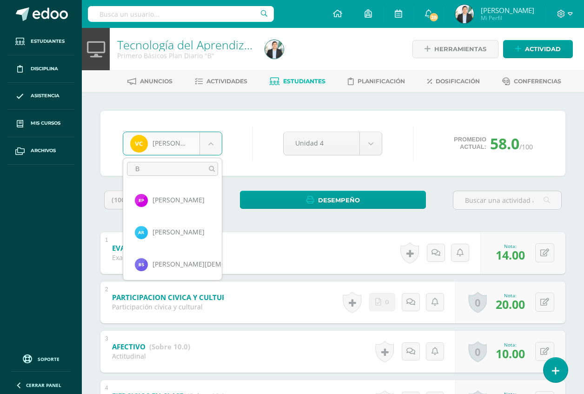
scroll to position [0, 0]
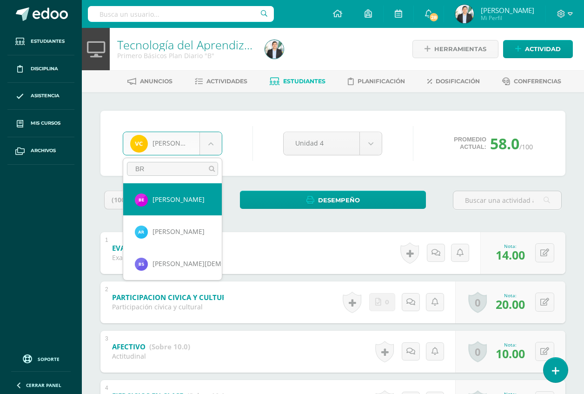
type input "BRI"
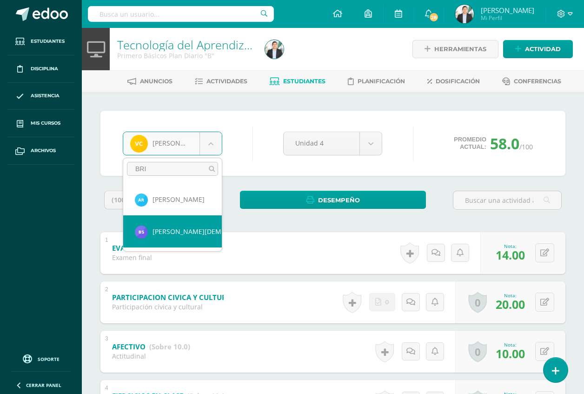
select select "8641"
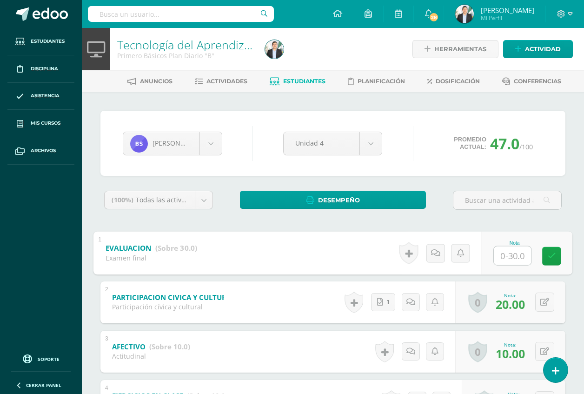
click at [512, 254] on input "text" at bounding box center [512, 255] width 37 height 19
type input "8"
click at [551, 223] on div "(100%) Todas las actividades de esta unidad Todas las actividades de esta unida…" at bounding box center [332, 377] width 465 height 373
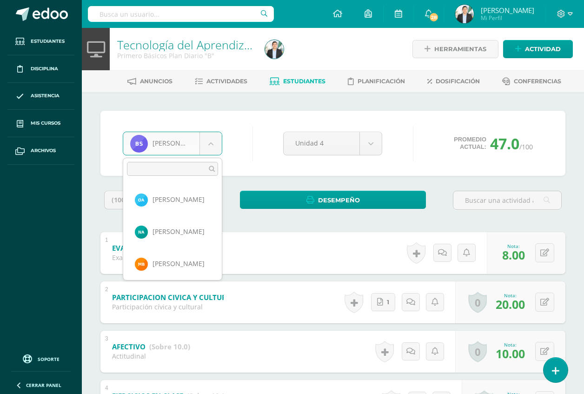
click at [161, 152] on body "Estudiantes Disciplina Asistencia Mis cursos Archivos Soporte Ayuda Reportar un…" at bounding box center [292, 291] width 584 height 582
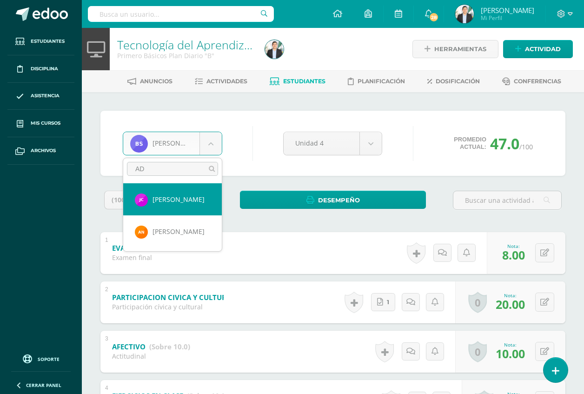
type input "ADR"
select select "8629"
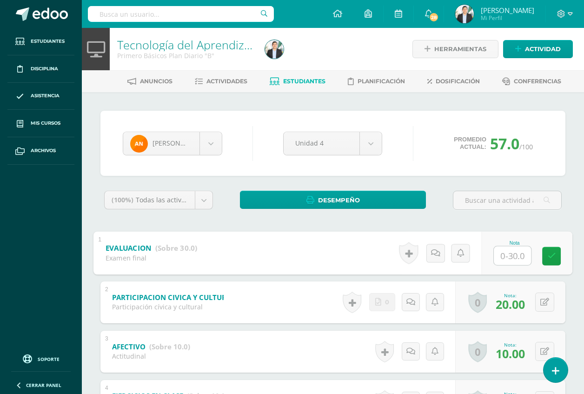
click at [507, 254] on input "text" at bounding box center [512, 255] width 37 height 19
type input "18"
click at [555, 223] on div "(100%) Todas las actividades de esta unidad Todas las actividades de esta unida…" at bounding box center [332, 377] width 465 height 373
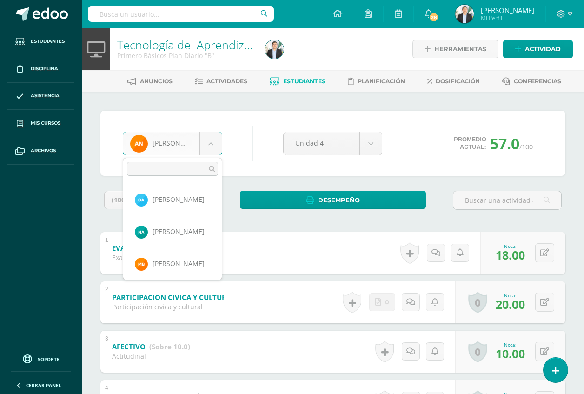
scroll to position [609, 0]
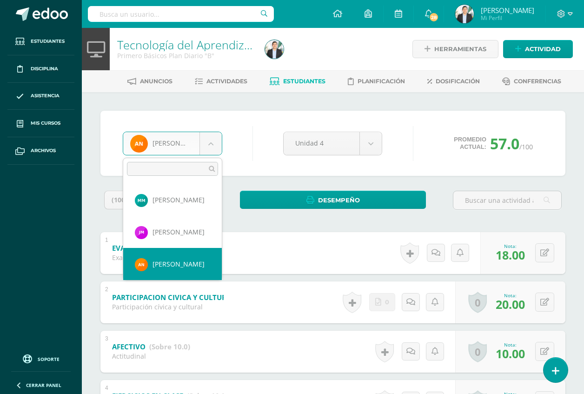
click at [200, 146] on body "Estudiantes Disciplina Asistencia Mis cursos Archivos Soporte Ayuda Reportar un…" at bounding box center [292, 291] width 584 height 582
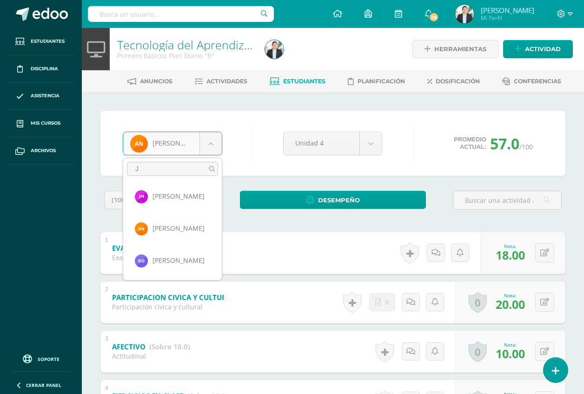
scroll to position [0, 0]
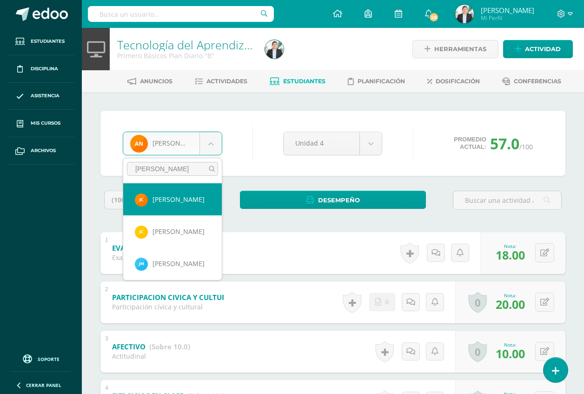
type input "JOSS"
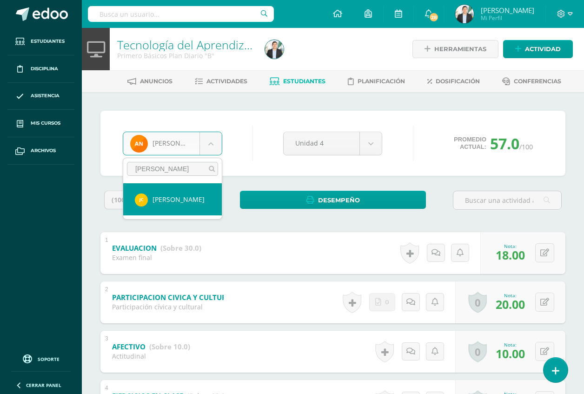
select select "8604"
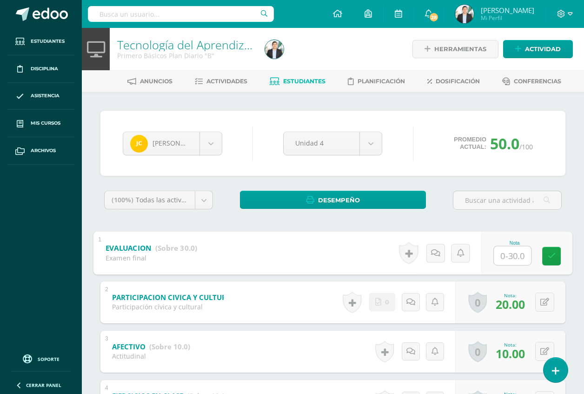
click at [508, 261] on input "text" at bounding box center [512, 255] width 37 height 19
type input "9"
type input "10"
click at [527, 224] on div "(100%) Todas las actividades de esta unidad Todas las actividades de esta unida…" at bounding box center [332, 377] width 465 height 373
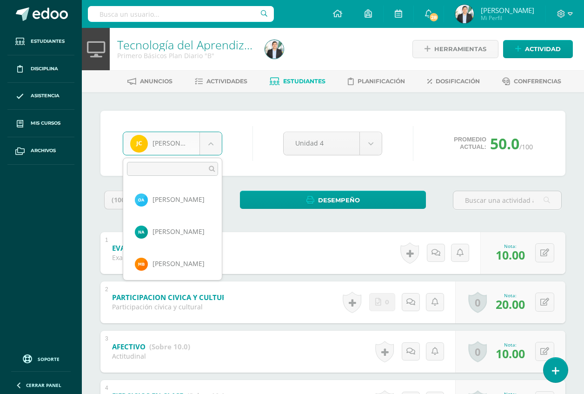
click at [197, 139] on body "Estudiantes Disciplina Asistencia Mis cursos Archivos Soporte Ayuda Reportar un…" at bounding box center [292, 291] width 584 height 582
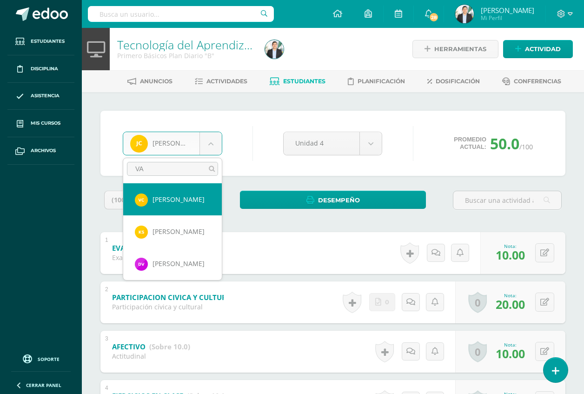
type input "VAL"
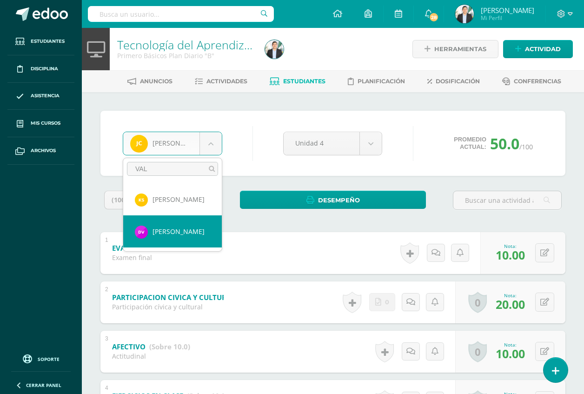
select select "8644"
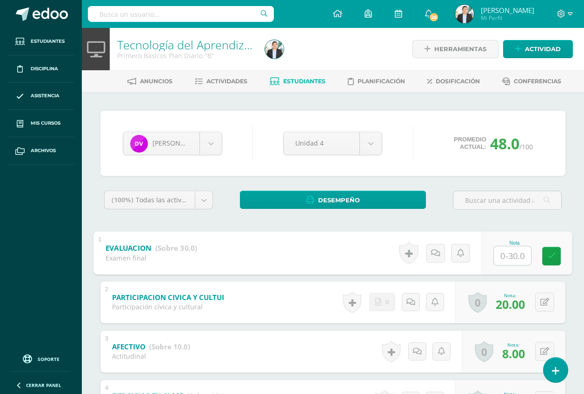
click at [501, 258] on input "text" at bounding box center [512, 255] width 37 height 19
type input "12"
click at [558, 219] on div "(100%) Todas las actividades de esta unidad Todas las actividades de esta unida…" at bounding box center [332, 377] width 465 height 373
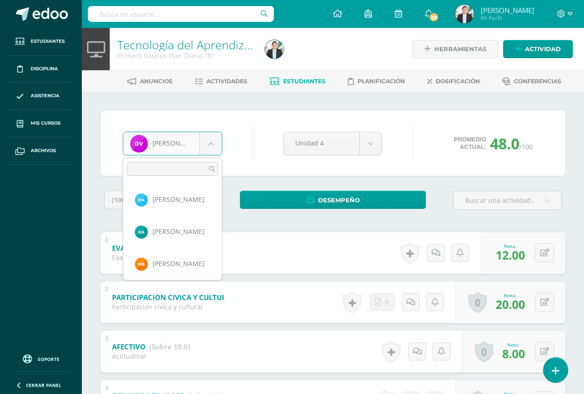
scroll to position [865, 0]
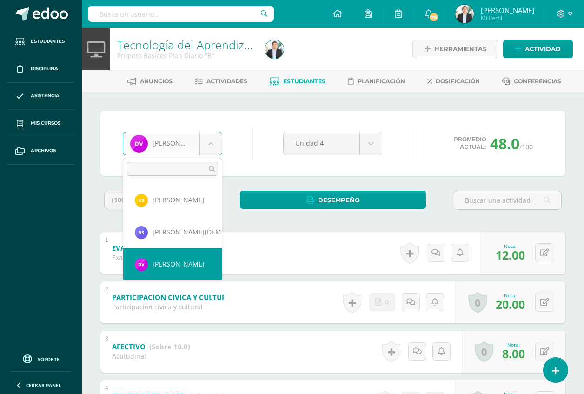
click at [180, 148] on body "Estudiantes Disciplina Asistencia Mis cursos Archivos Soporte Ayuda Reportar un…" at bounding box center [292, 291] width 584 height 582
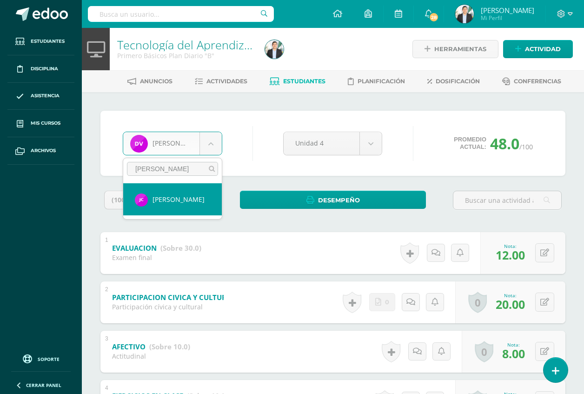
type input "JAD"
select select "8602"
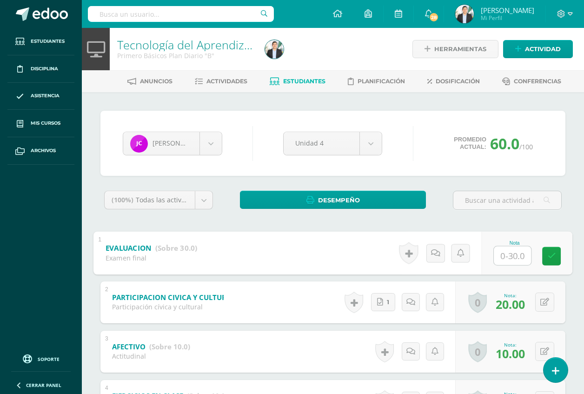
click at [513, 252] on input "text" at bounding box center [512, 255] width 37 height 19
type input "16"
click at [547, 225] on div "(100%) Todas las actividades de esta unidad Todas las actividades de esta unida…" at bounding box center [332, 377] width 465 height 373
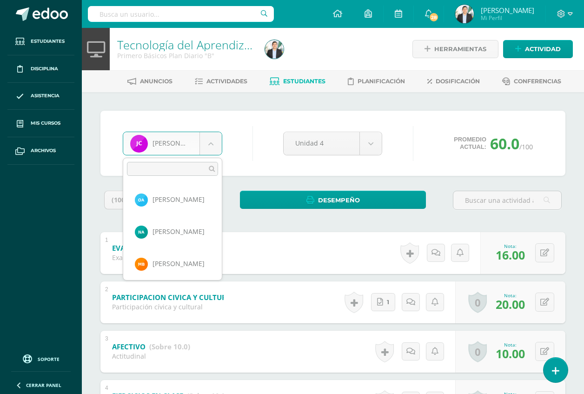
click at [213, 150] on body "Estudiantes Disciplina Asistencia Mis cursos Archivos Soporte Ayuda Reportar un…" at bounding box center [292, 291] width 584 height 582
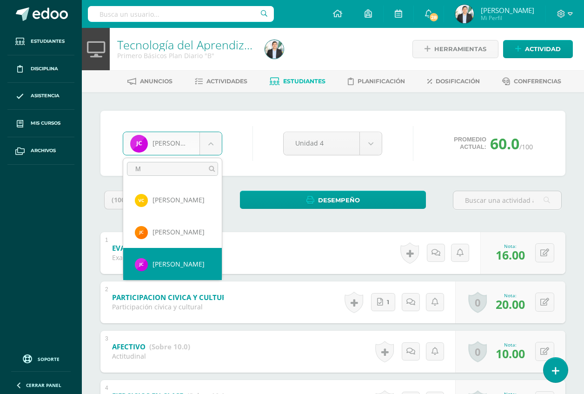
scroll to position [0, 0]
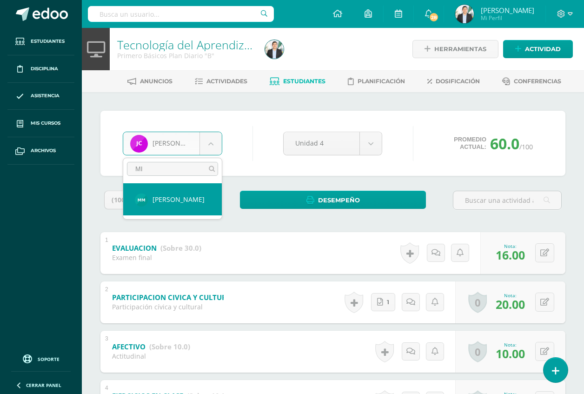
type input "MIL"
select select "8627"
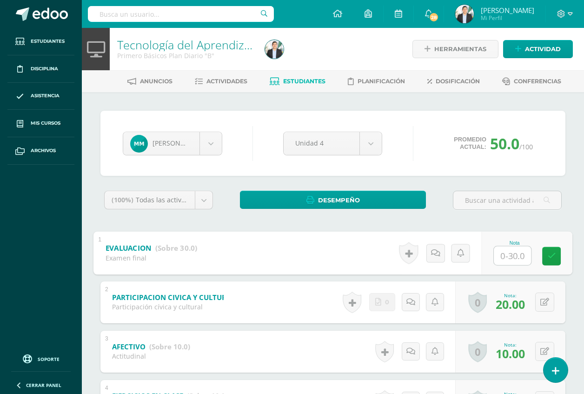
click at [514, 254] on input "text" at bounding box center [512, 255] width 37 height 19
type input "23"
click at [567, 218] on div "Mildred Morataya Orfa Aguilar Nasli Aquino Manuel Beteta Dulce Campos Vanessa C…" at bounding box center [333, 337] width 472 height 453
click at [198, 138] on body "Estudiantes Disciplina Asistencia Mis cursos Archivos Soporte Ayuda Reportar un…" at bounding box center [292, 291] width 584 height 582
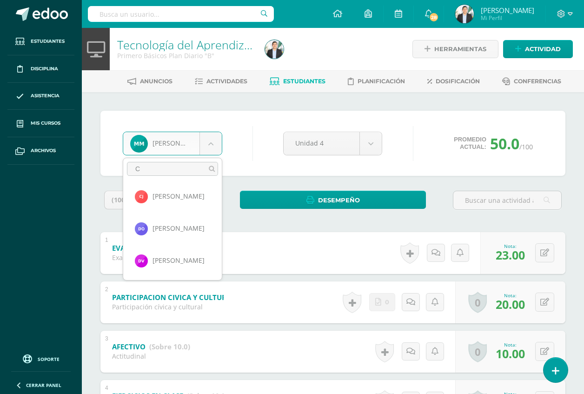
scroll to position [0, 0]
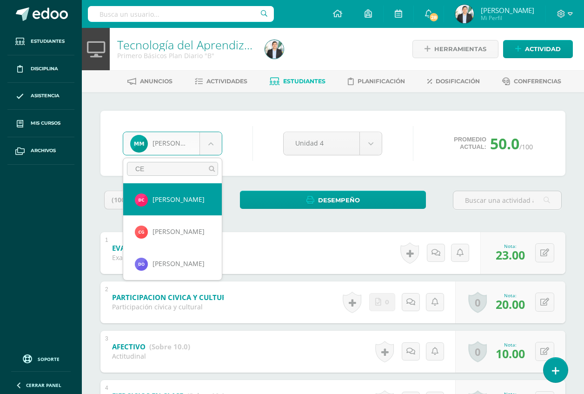
type input "CES"
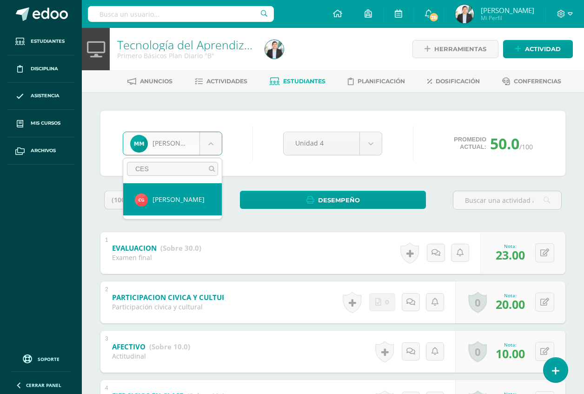
select select "8611"
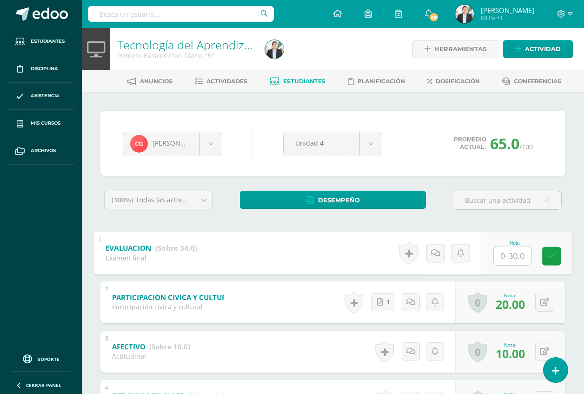
click at [516, 261] on input "text" at bounding box center [512, 255] width 37 height 19
type input "7"
click at [579, 304] on div "[PERSON_NAME] [PERSON_NAME] [PERSON_NAME] [PERSON_NAME] [PERSON_NAME] [PERSON_N…" at bounding box center [333, 337] width 502 height 490
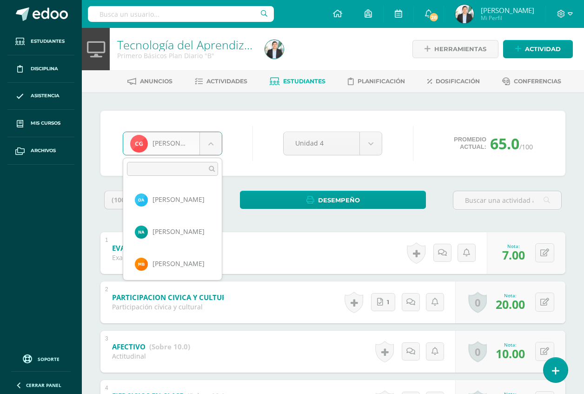
click at [186, 144] on body "Estudiantes Disciplina Asistencia Mis cursos Archivos Soporte Ayuda Reportar un…" at bounding box center [292, 291] width 584 height 582
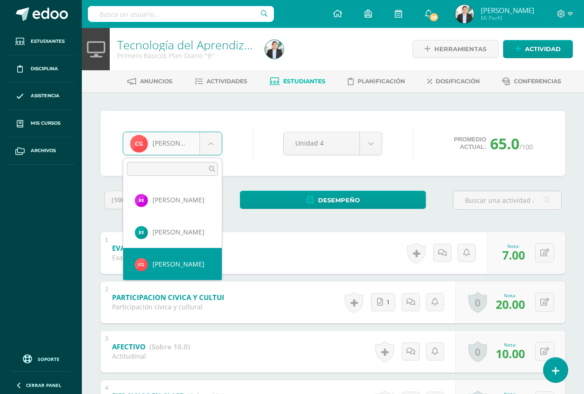
type input "M"
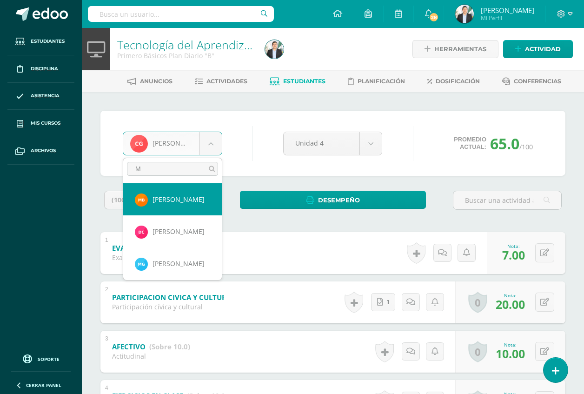
select select "8596"
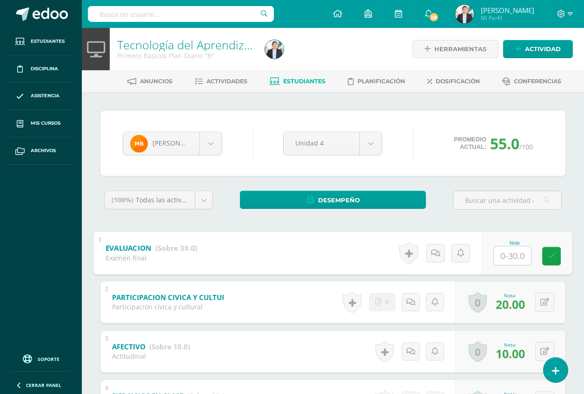
click at [504, 255] on input "text" at bounding box center [512, 255] width 37 height 19
type input "16"
click at [564, 220] on div "(100%) Todas las actividades de esta unidad Todas las actividades de esta unida…" at bounding box center [332, 377] width 465 height 373
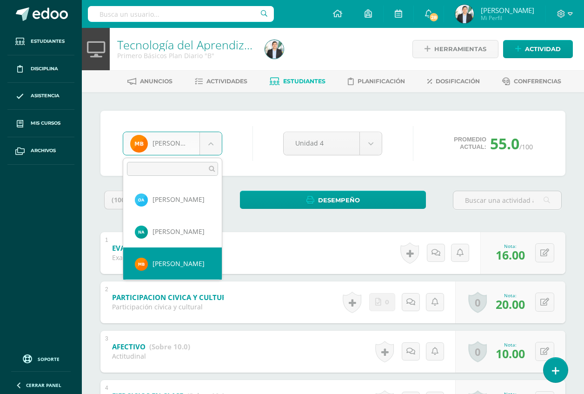
click at [220, 141] on body "Estudiantes Disciplina Asistencia Mis cursos Archivos Soporte Ayuda Reportar un…" at bounding box center [292, 291] width 584 height 582
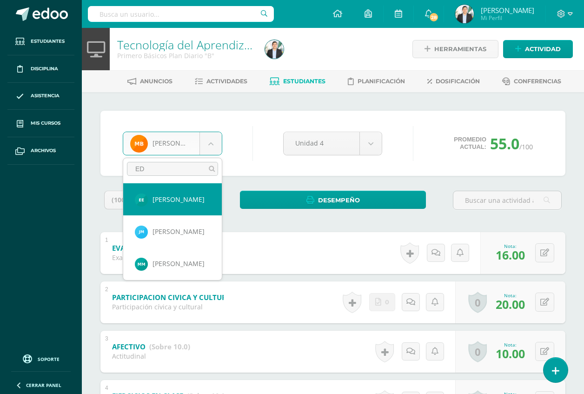
type input "[PERSON_NAME]"
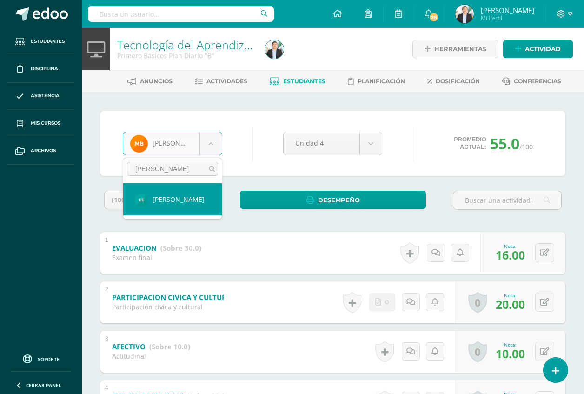
select select "8610"
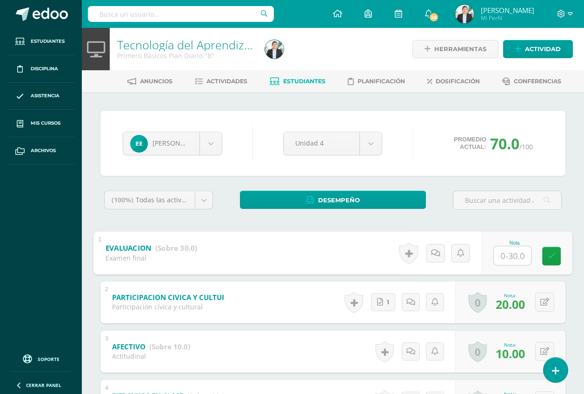
click at [507, 253] on input "text" at bounding box center [512, 255] width 37 height 19
type input "23"
click at [565, 219] on div "(100%) Todas las actividades de esta unidad Todas las actividades de esta unida…" at bounding box center [332, 377] width 465 height 373
click at [469, 9] on img at bounding box center [464, 14] width 19 height 19
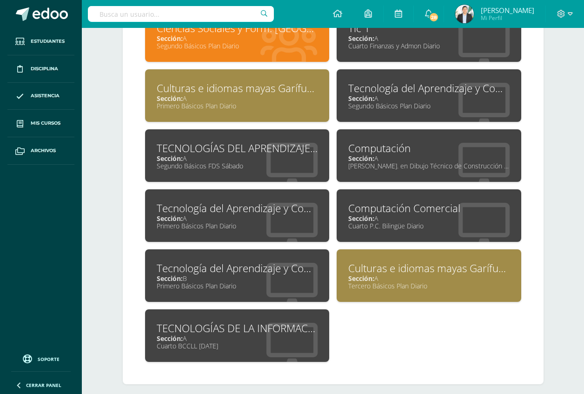
scroll to position [465, 0]
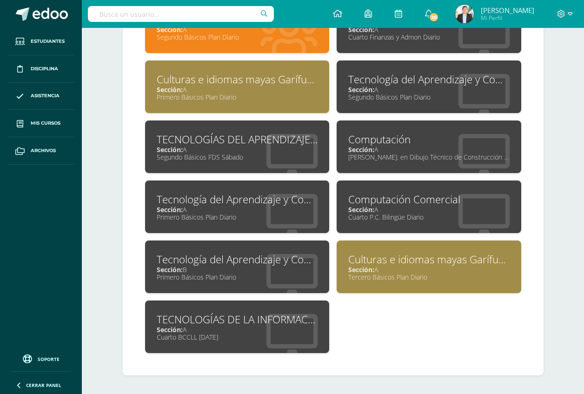
click at [445, 42] on div "Tic 1 Sección: A Cuarto Finanzas y Admon Diario" at bounding box center [428, 26] width 185 height 53
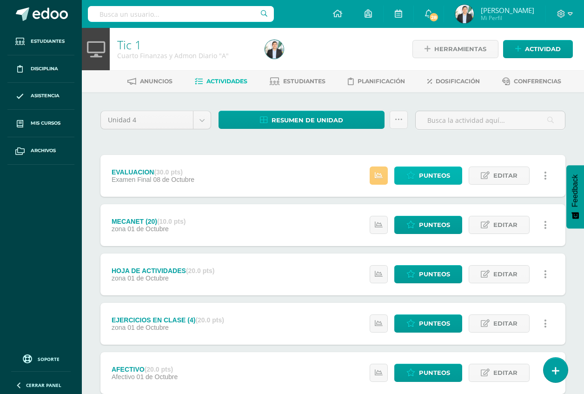
click at [430, 172] on span "Punteos" at bounding box center [434, 175] width 31 height 17
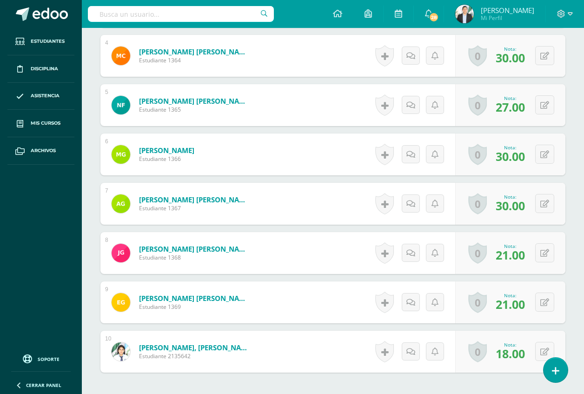
scroll to position [518, 0]
